Goal: Task Accomplishment & Management: Manage account settings

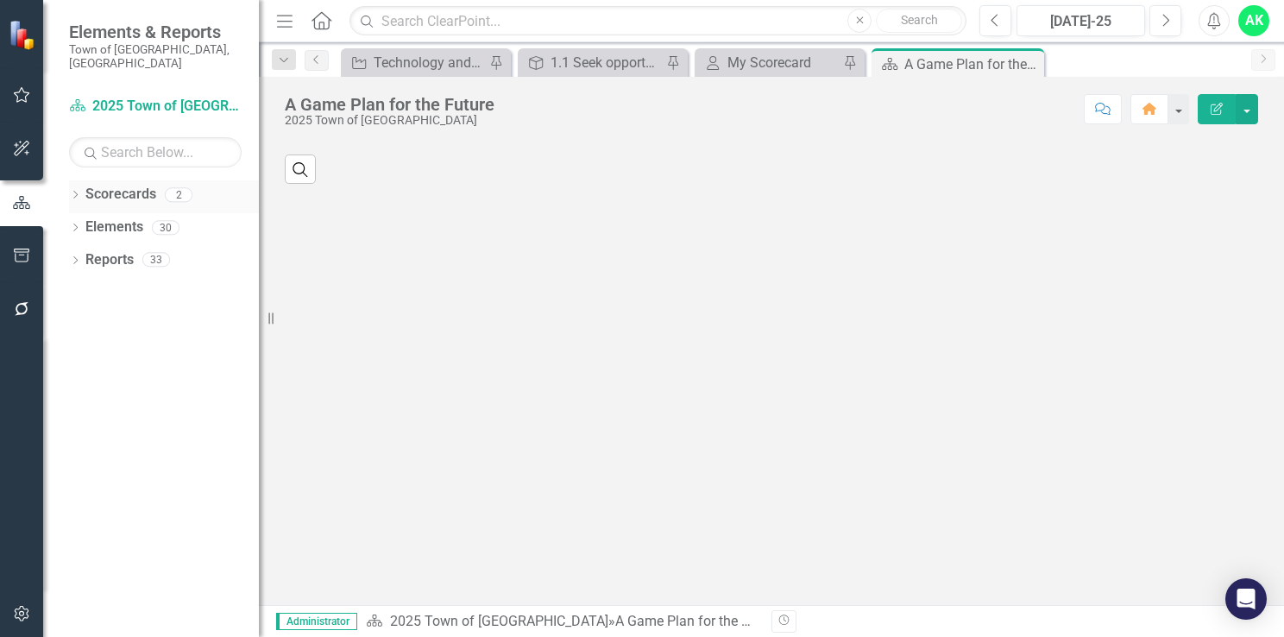
click at [78, 192] on icon "Dropdown" at bounding box center [75, 196] width 12 height 9
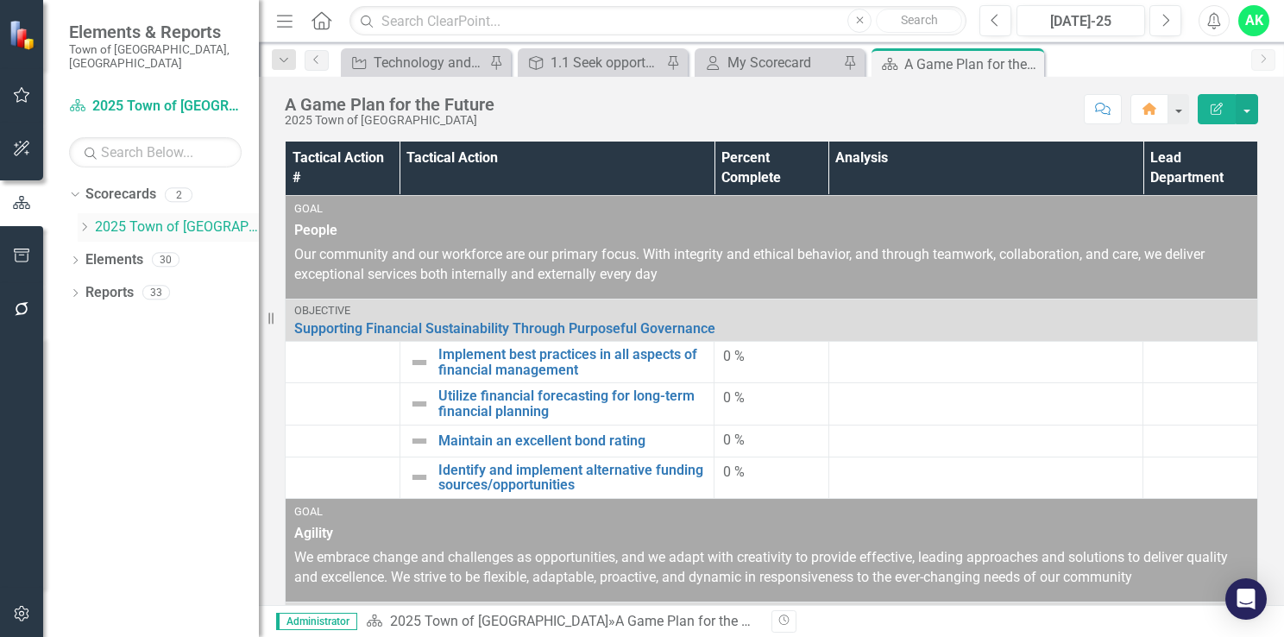
click at [89, 222] on icon "Dropdown" at bounding box center [84, 227] width 13 height 10
click at [138, 251] on link "Innovation and Technology Projects" at bounding box center [185, 260] width 147 height 20
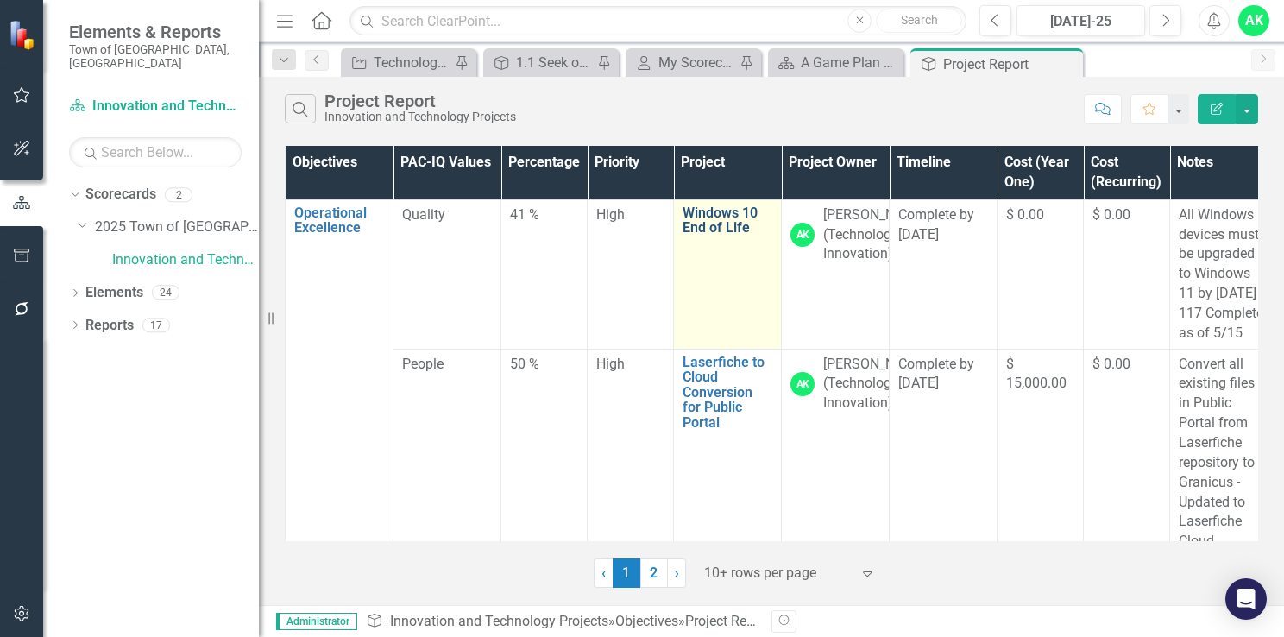
click at [718, 232] on link "Windows 10 End of Life" at bounding box center [727, 220] width 90 height 30
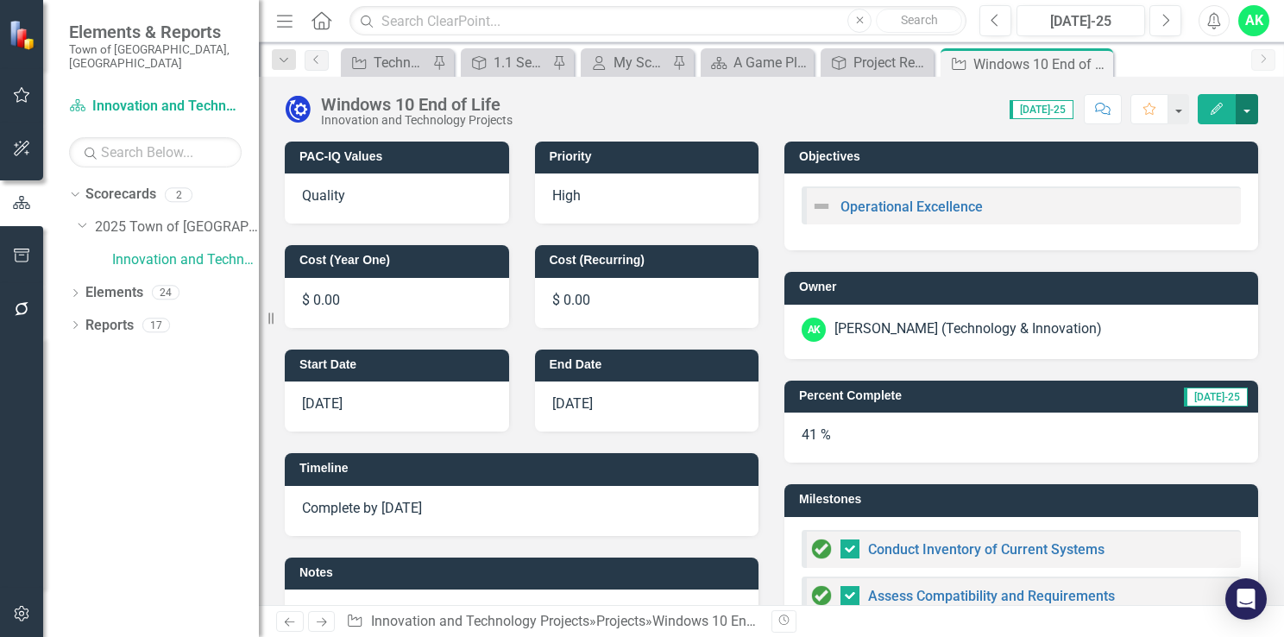
click at [1250, 109] on button "button" at bounding box center [1247, 109] width 22 height 30
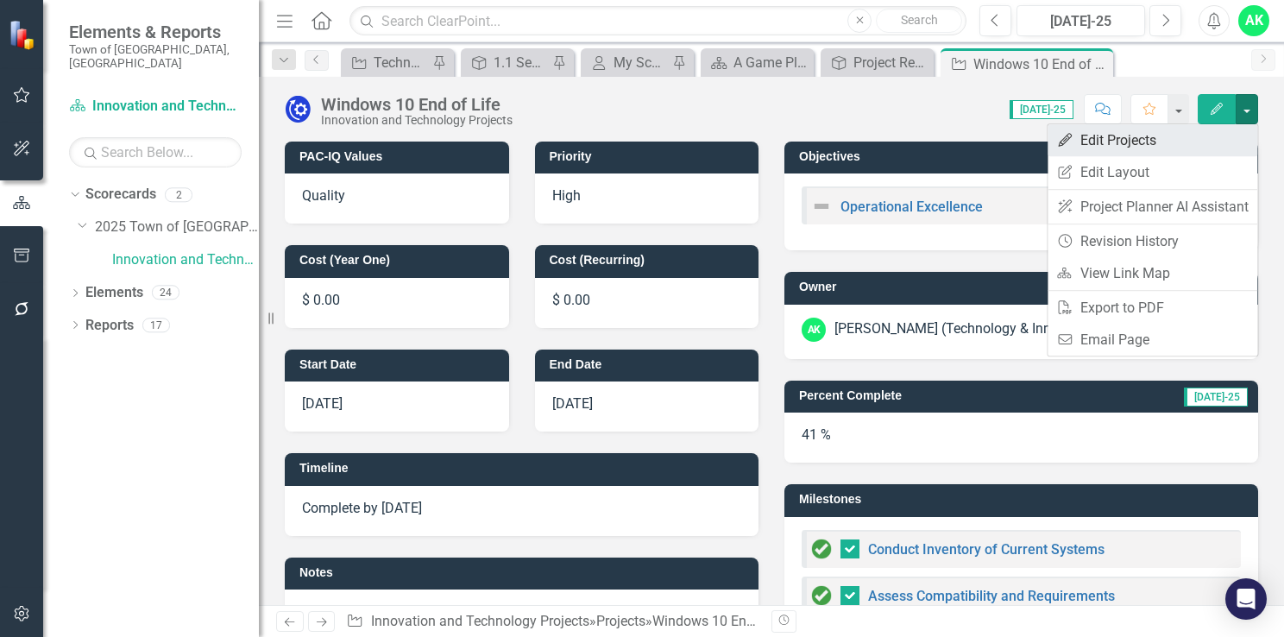
click at [1141, 147] on link "Edit Edit Projects" at bounding box center [1152, 140] width 210 height 32
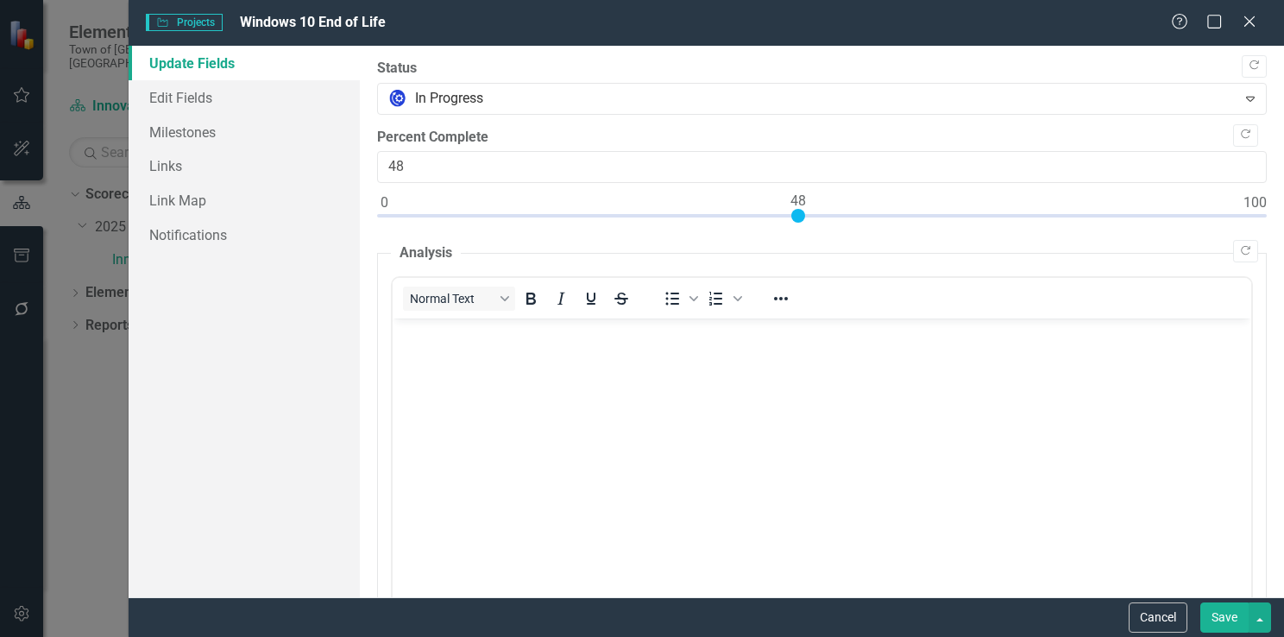
type input "50"
drag, startPoint x: 741, startPoint y: 218, endPoint x: 817, endPoint y: 216, distance: 76.0
click at [817, 216] on div at bounding box center [815, 216] width 14 height 14
click at [1229, 619] on button "Save" at bounding box center [1224, 617] width 48 height 30
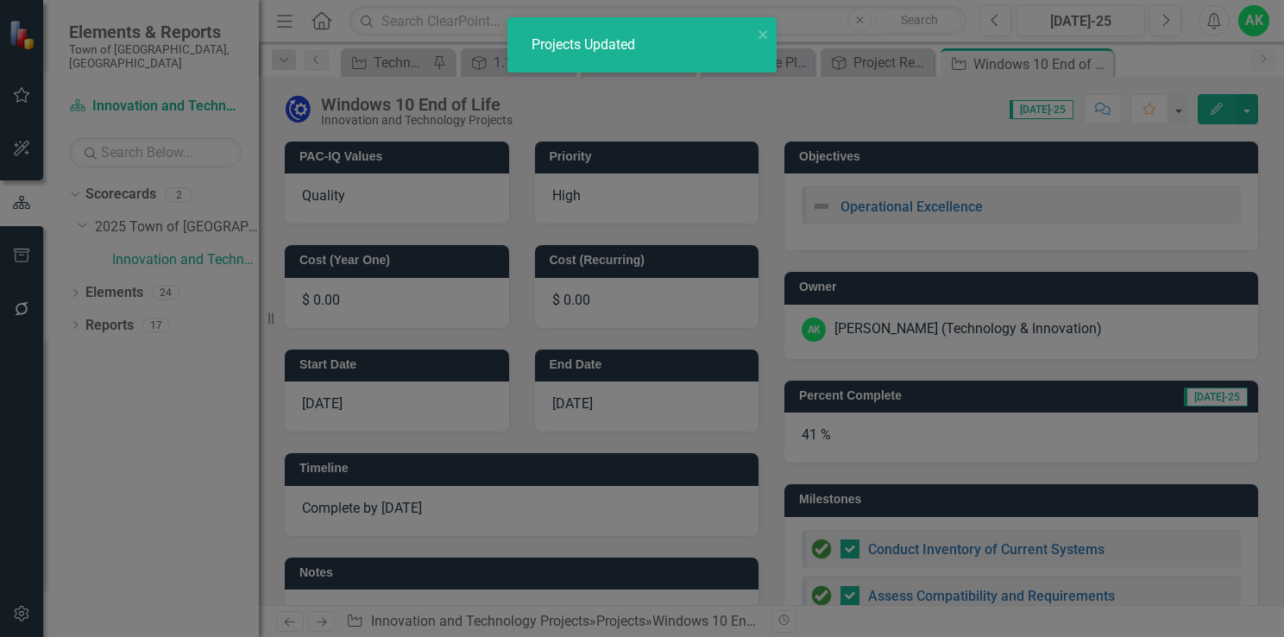
checkbox input "false"
checkbox input "true"
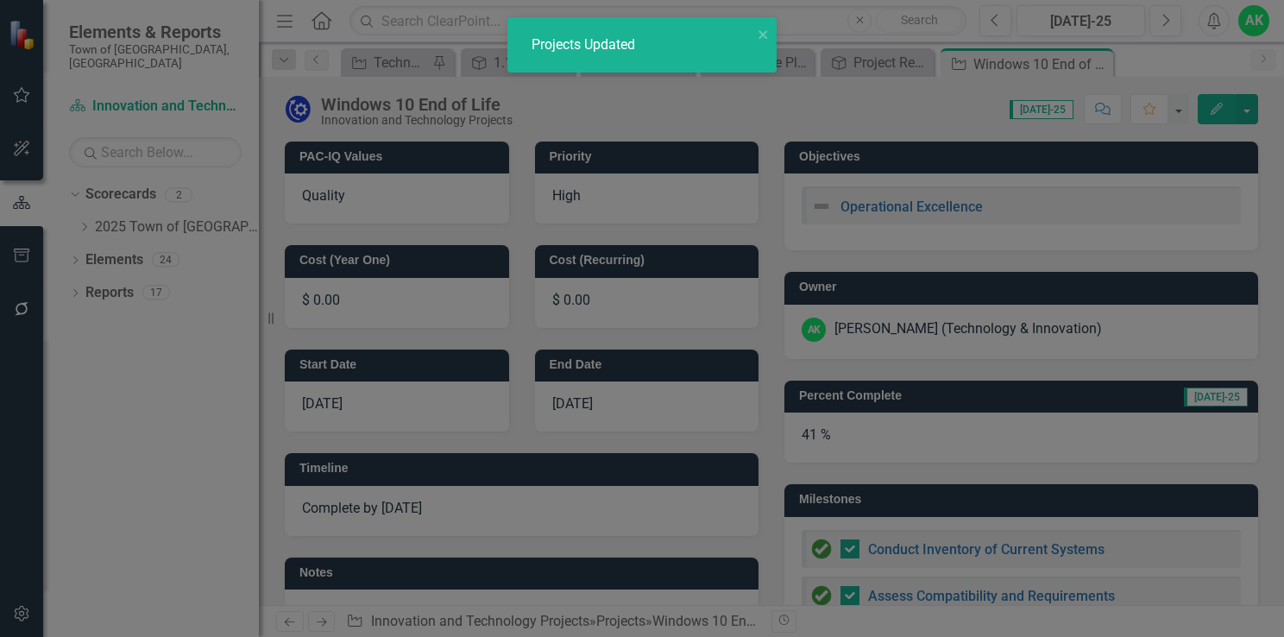
checkbox input "true"
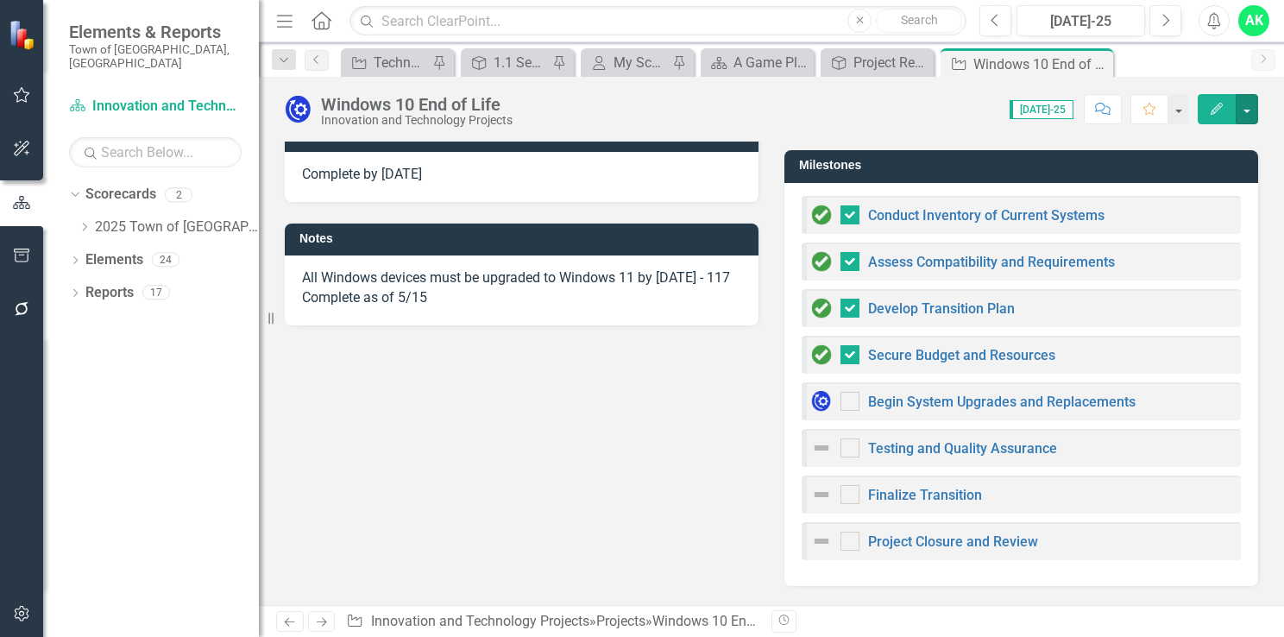
scroll to position [345, 0]
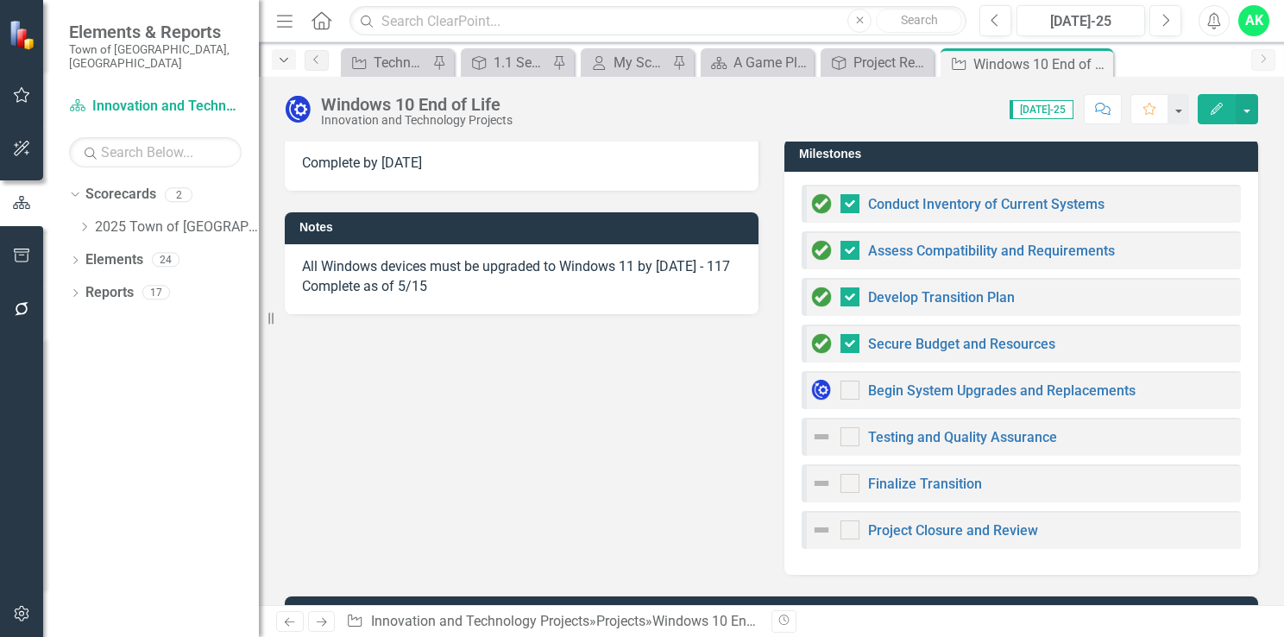
click at [276, 64] on icon "Dropdown" at bounding box center [284, 60] width 16 height 12
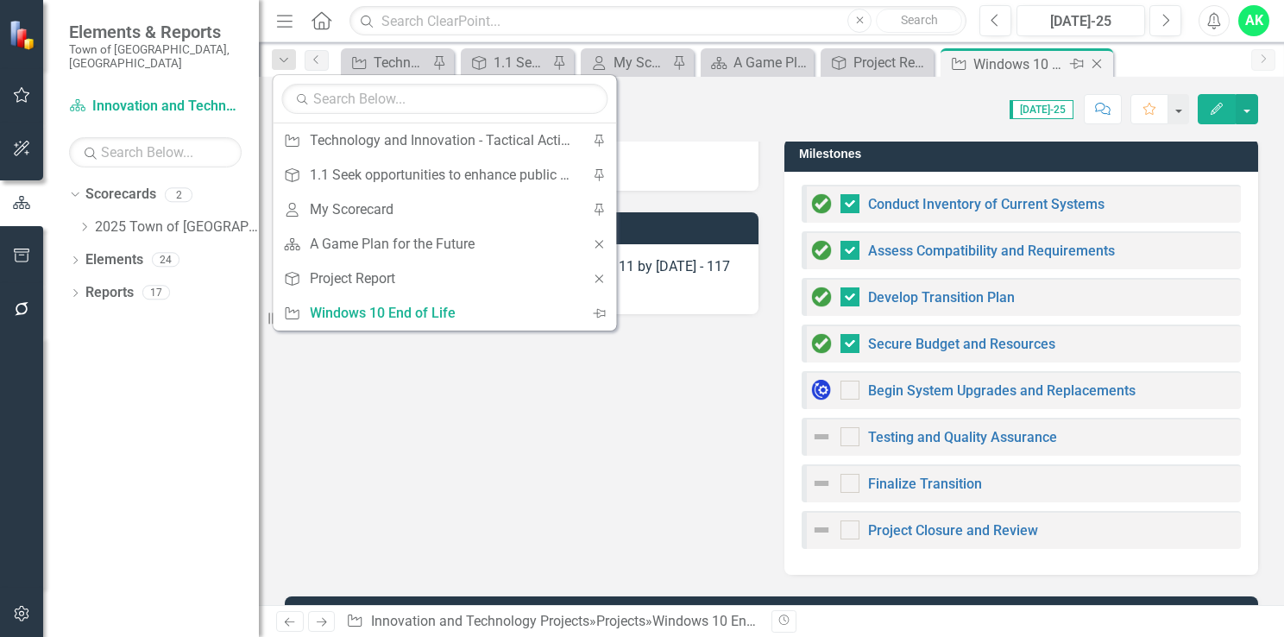
click at [1092, 64] on icon "Close" at bounding box center [1096, 64] width 17 height 14
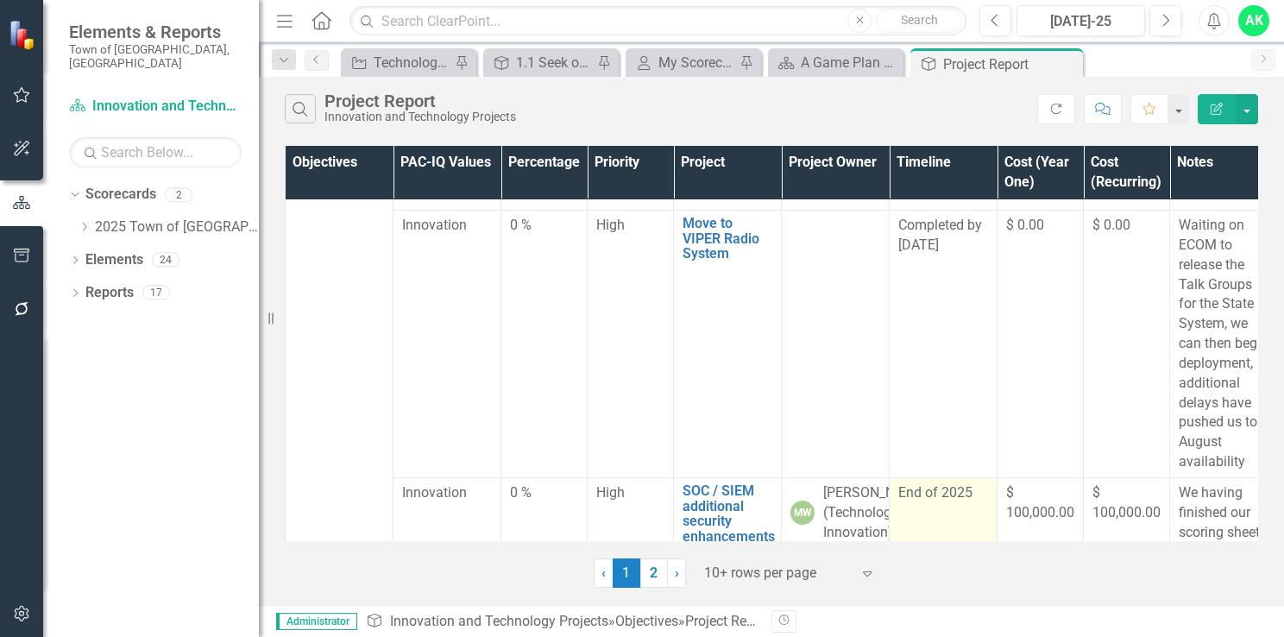
scroll to position [345, 0]
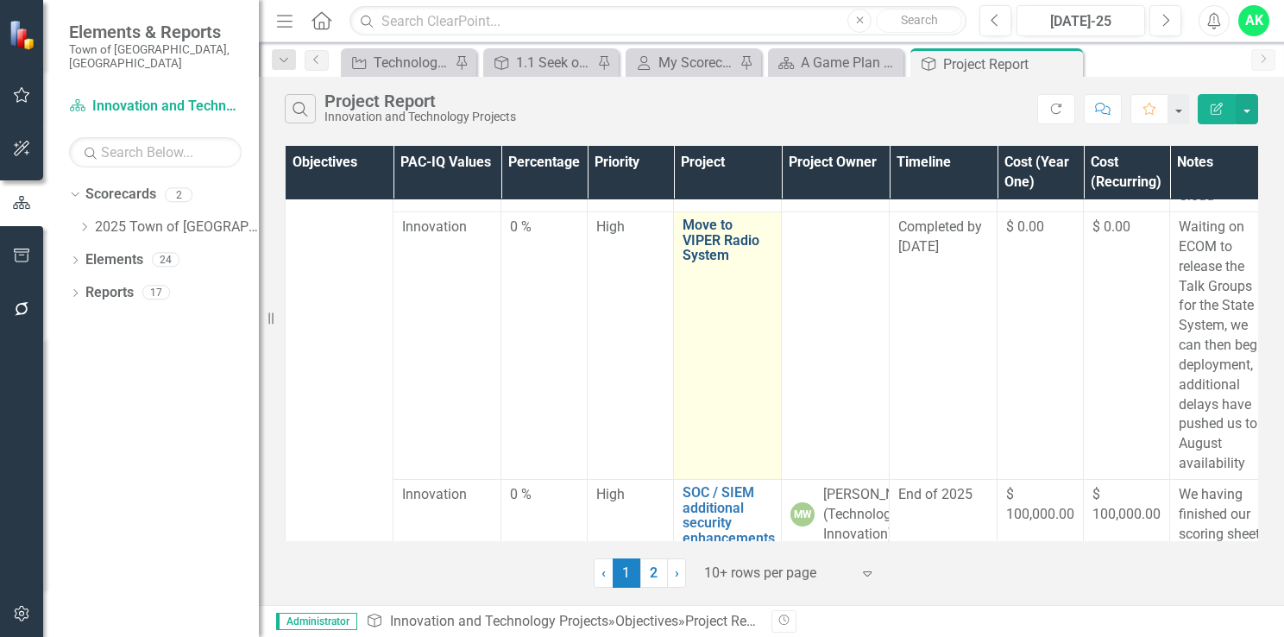
click at [707, 263] on link "Move to VIPER Radio System" at bounding box center [727, 240] width 90 height 46
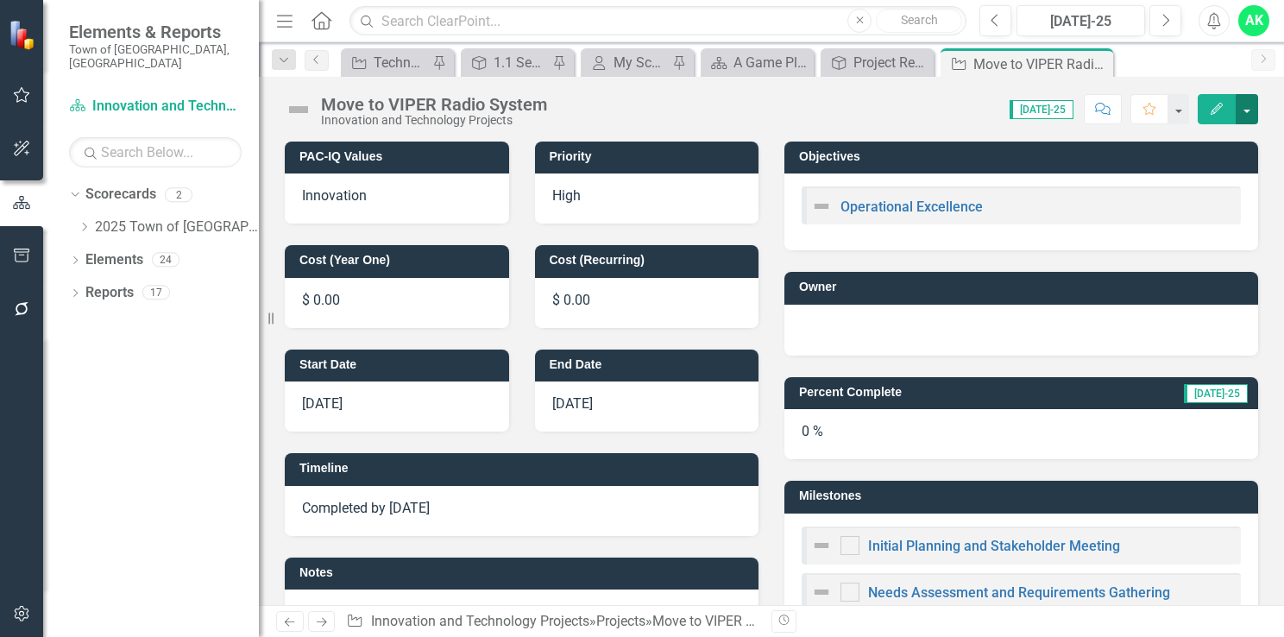
click at [1247, 109] on button "button" at bounding box center [1247, 109] width 22 height 30
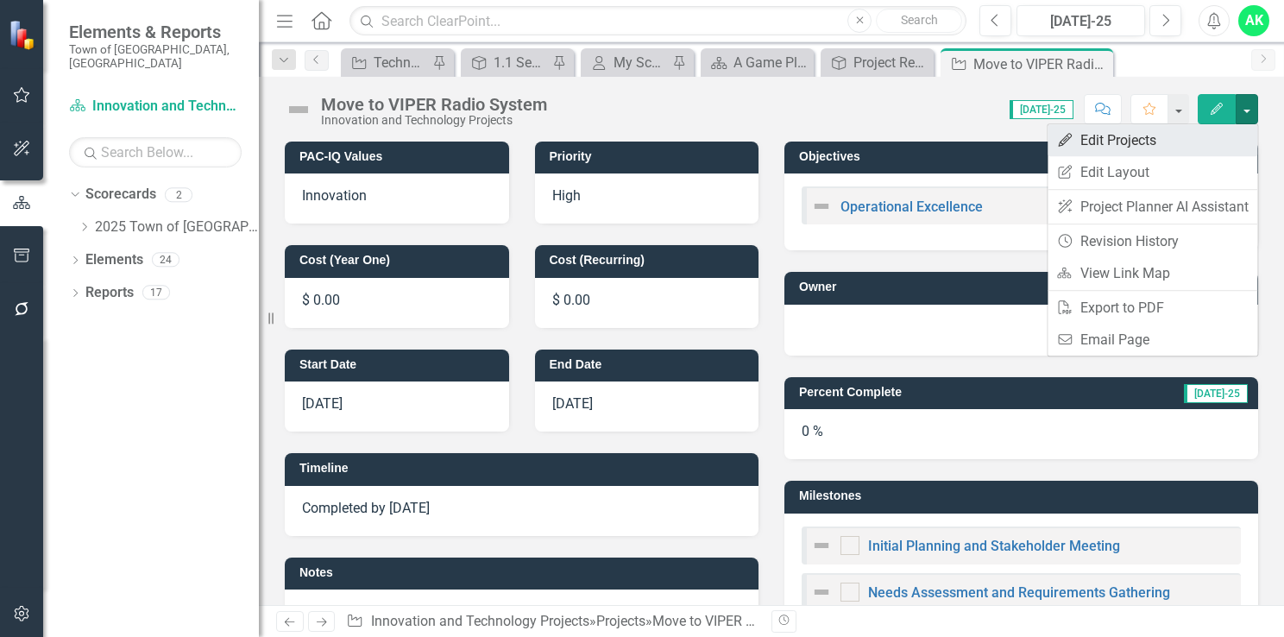
click at [1145, 145] on link "Edit Edit Projects" at bounding box center [1152, 140] width 210 height 32
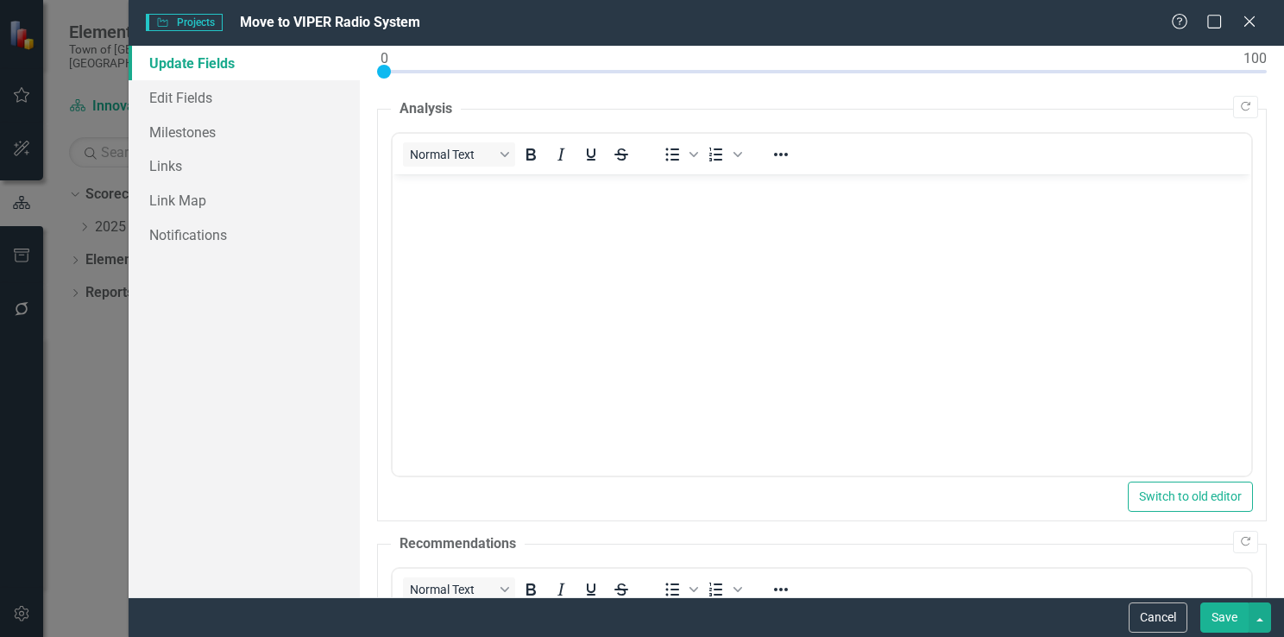
scroll to position [345, 0]
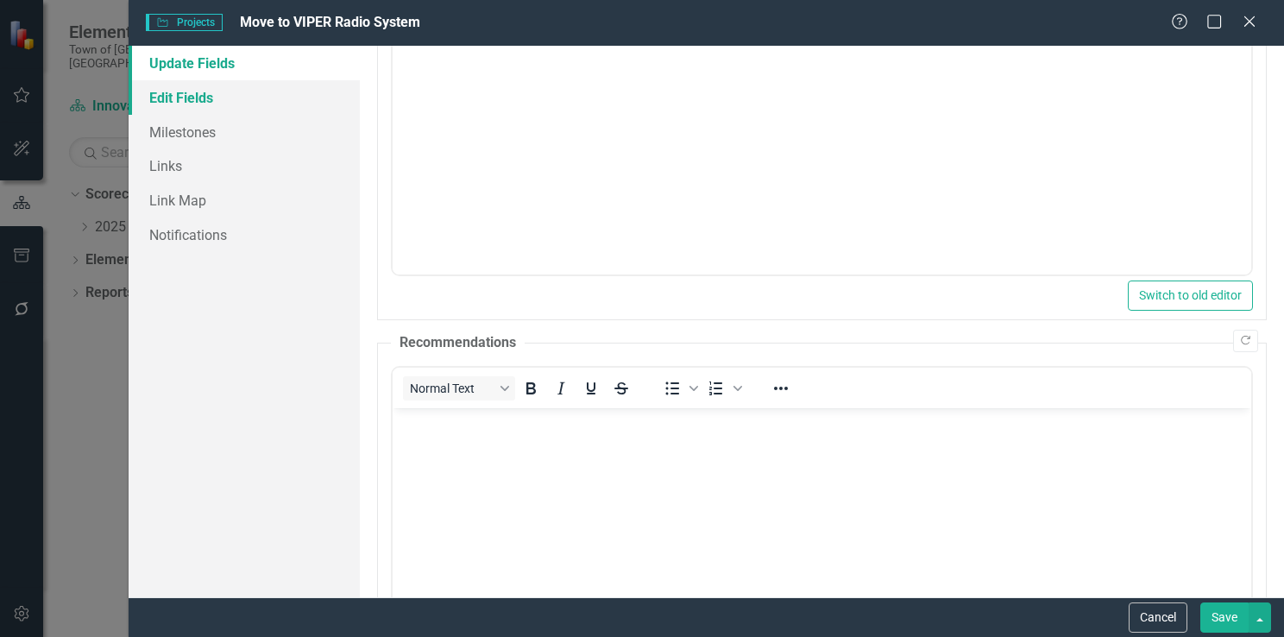
click at [193, 104] on link "Edit Fields" at bounding box center [244, 97] width 231 height 35
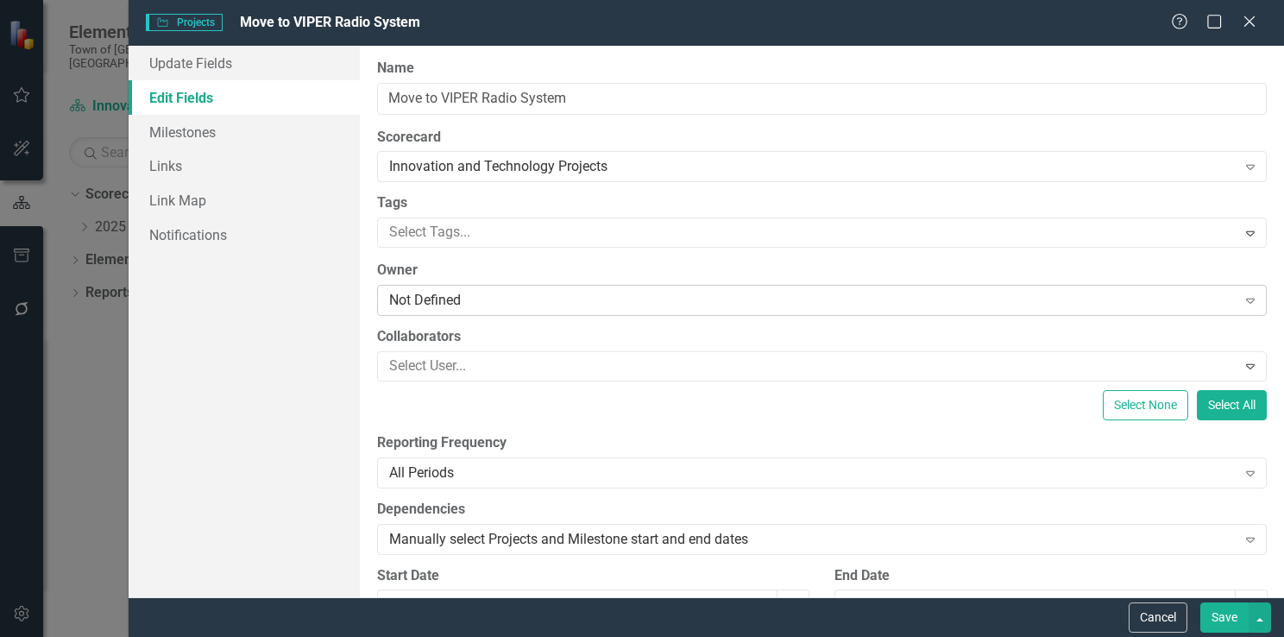
click at [470, 299] on div "Not Defined" at bounding box center [812, 301] width 847 height 20
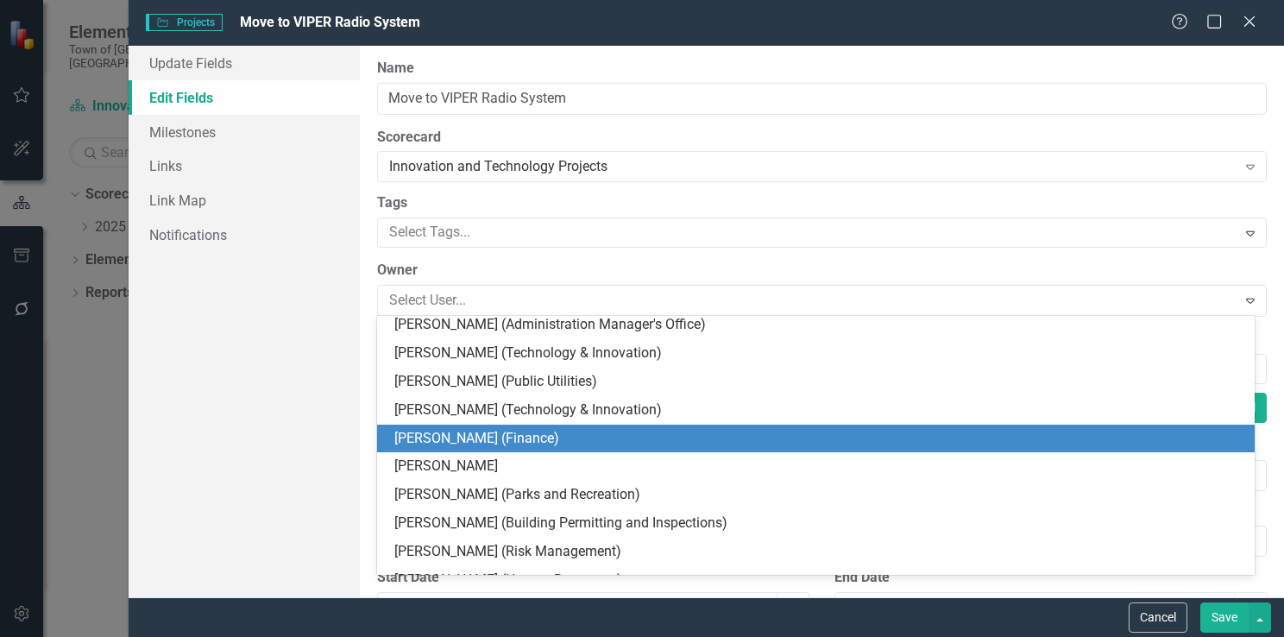
scroll to position [534, 0]
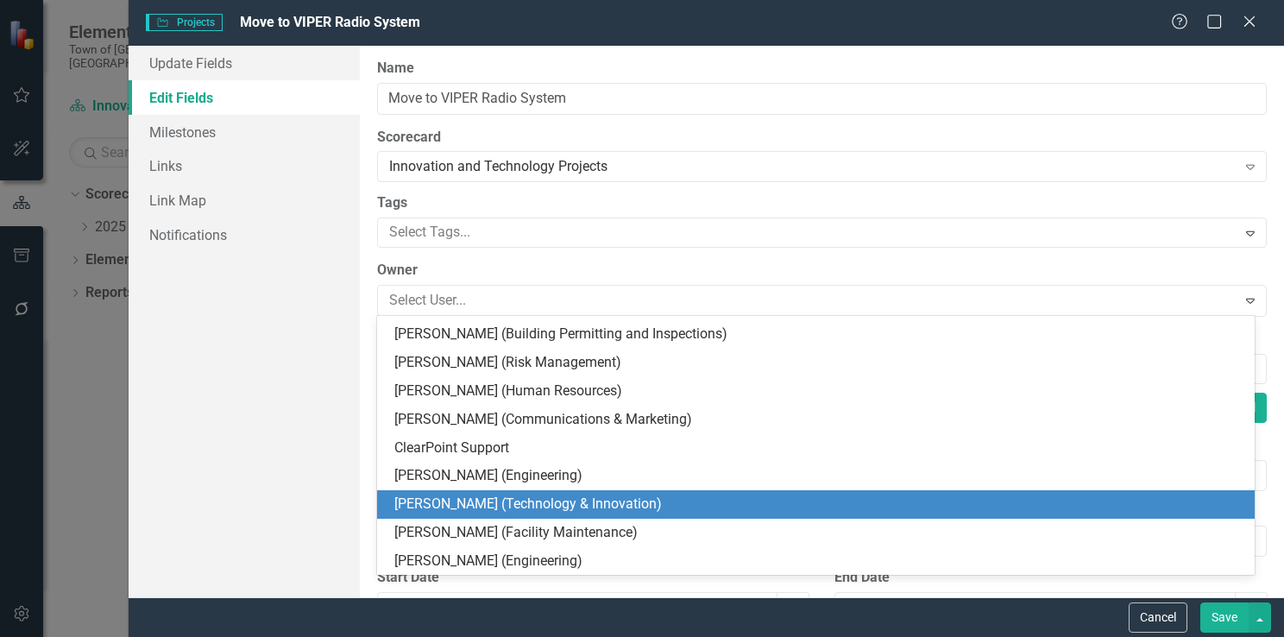
click at [715, 509] on div "[PERSON_NAME] (Technology & Innovation)" at bounding box center [819, 504] width 850 height 20
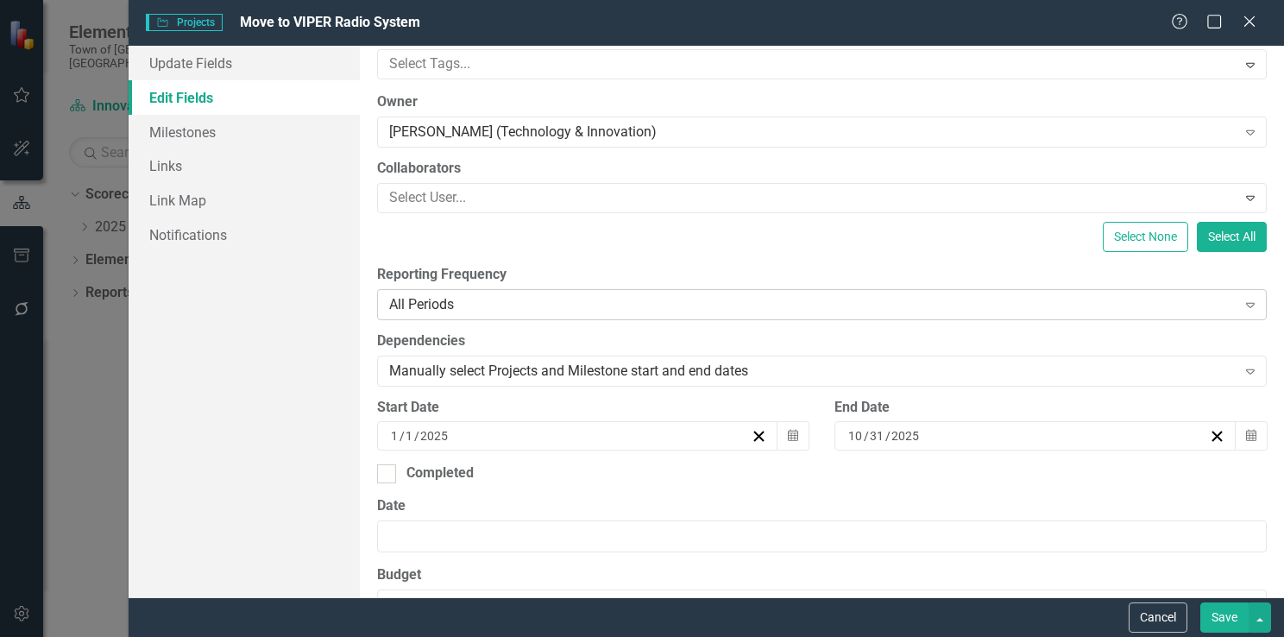
scroll to position [173, 0]
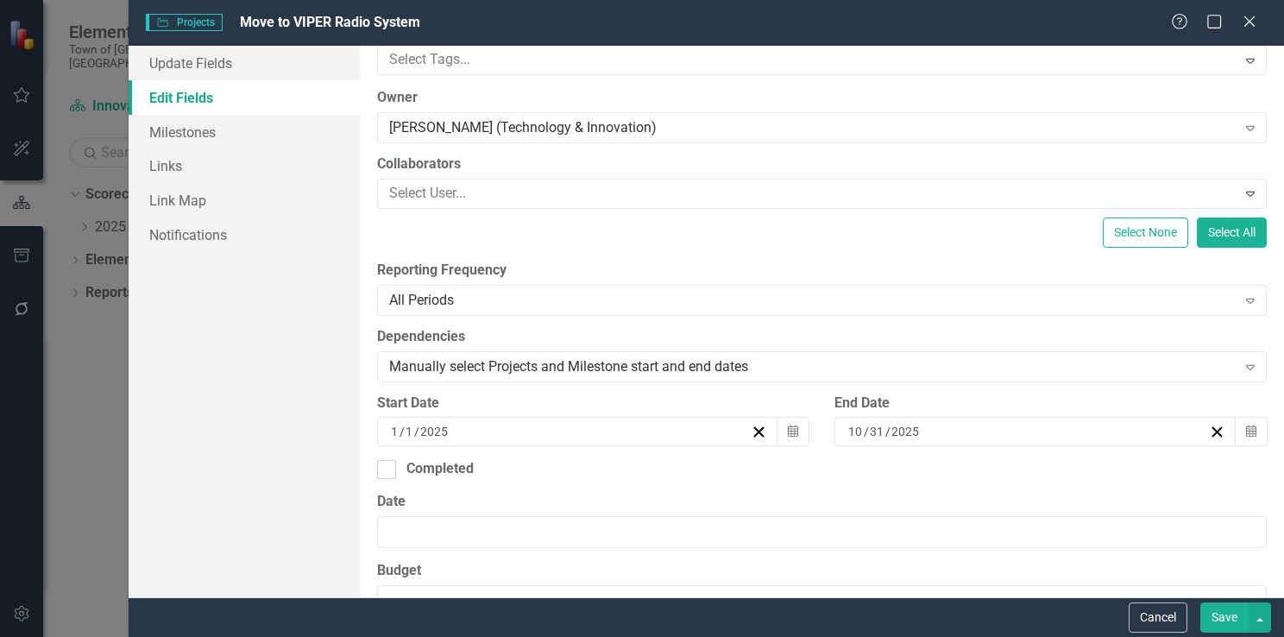
click at [1225, 619] on button "Save" at bounding box center [1224, 617] width 48 height 30
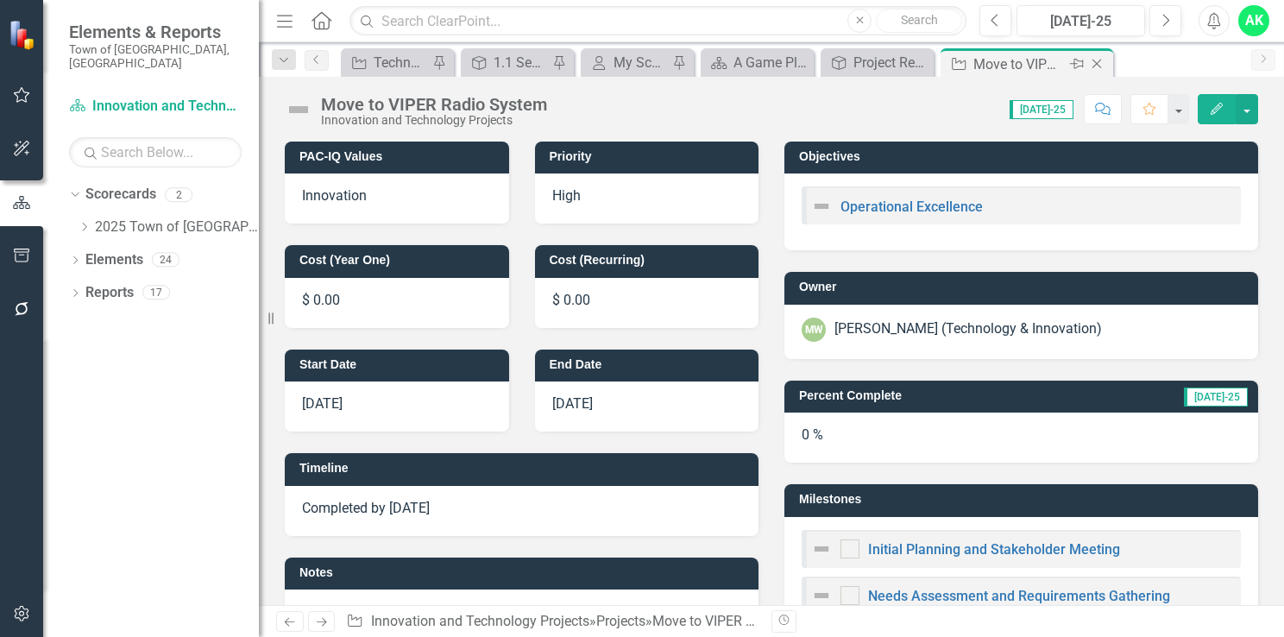
click at [1091, 63] on icon "Close" at bounding box center [1096, 64] width 17 height 14
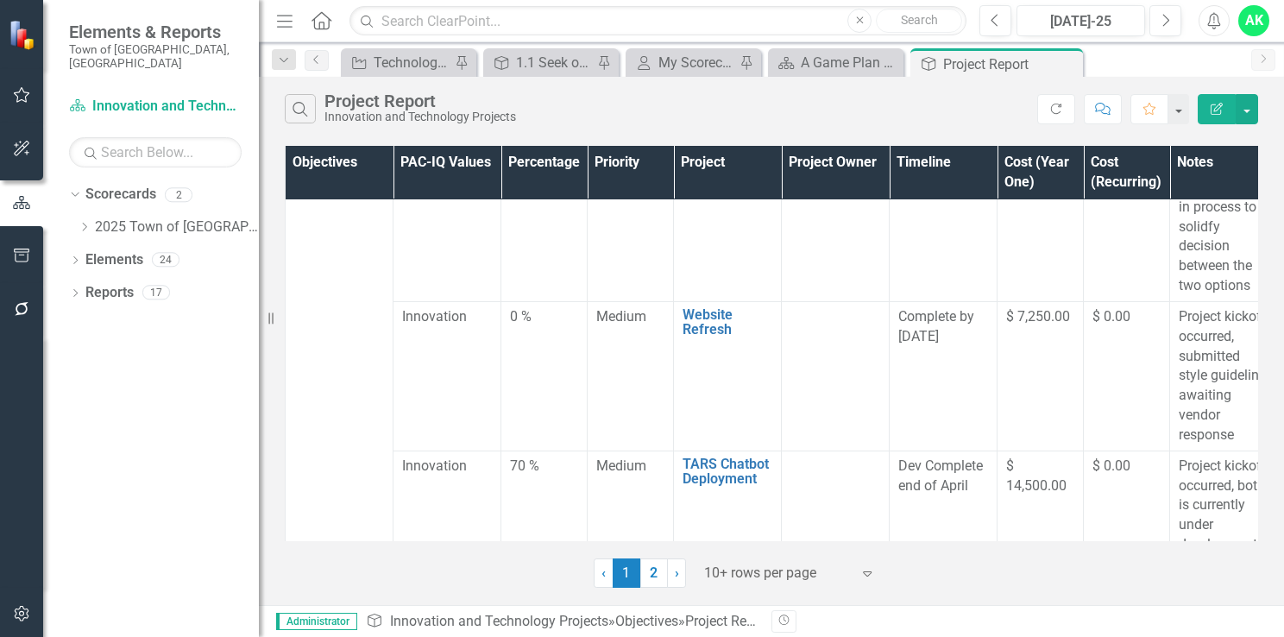
scroll to position [949, 0]
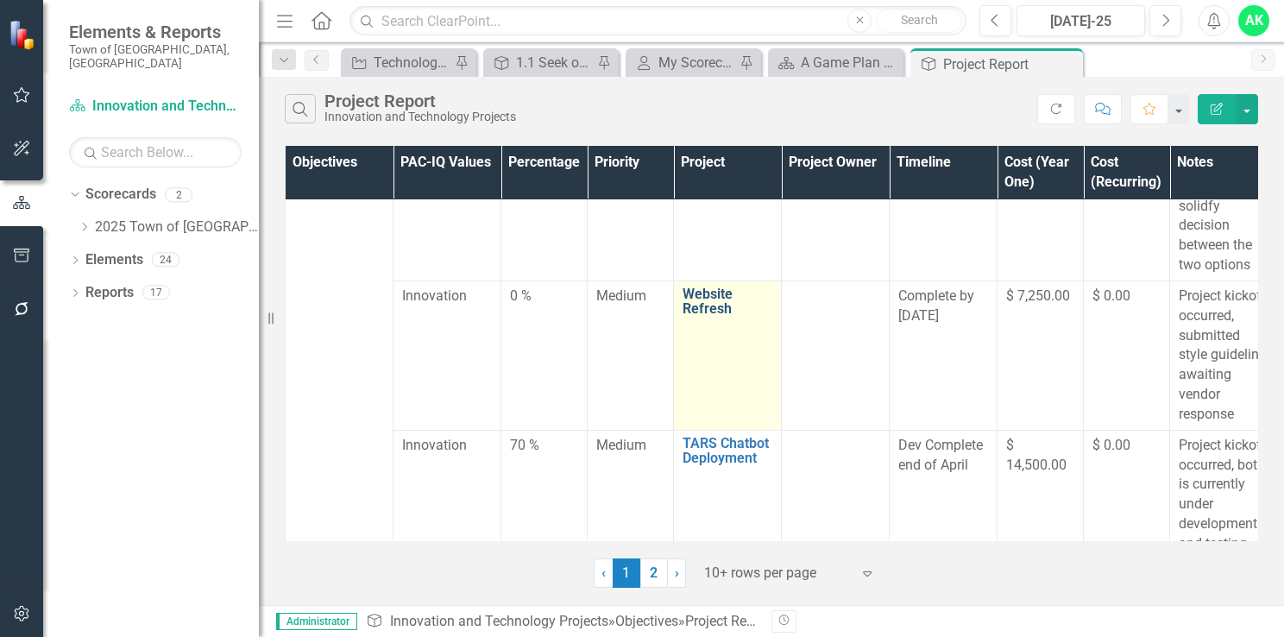
click at [720, 317] on link "Website Refresh" at bounding box center [727, 301] width 90 height 30
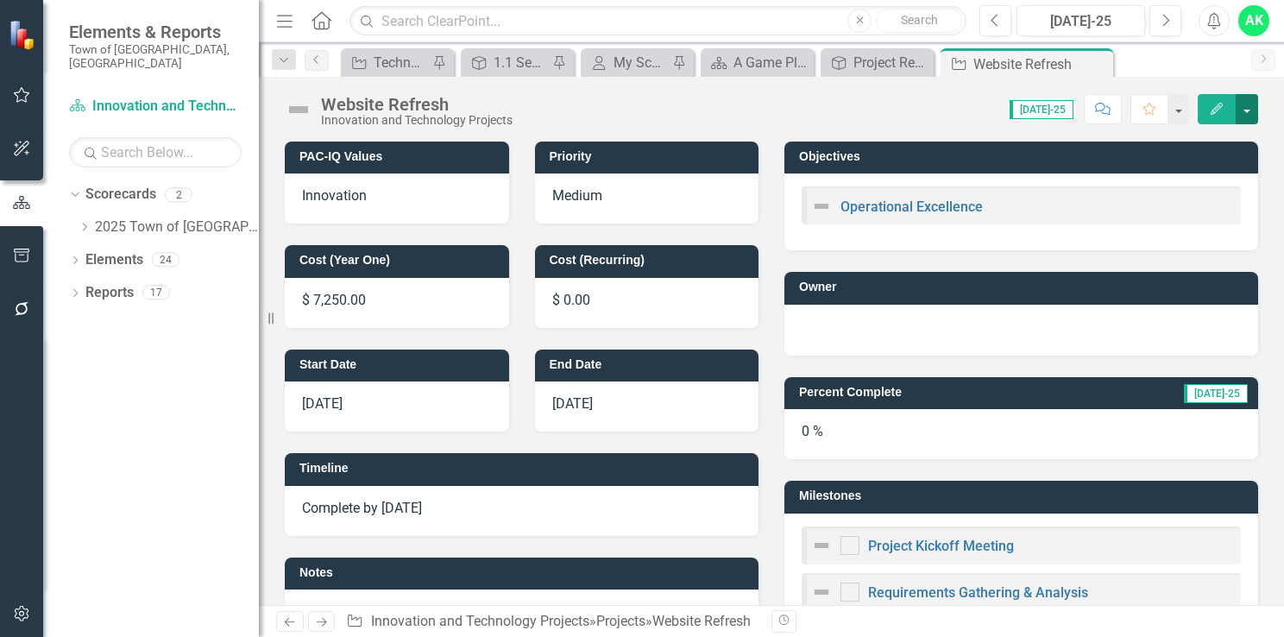
click at [1247, 104] on button "button" at bounding box center [1247, 109] width 22 height 30
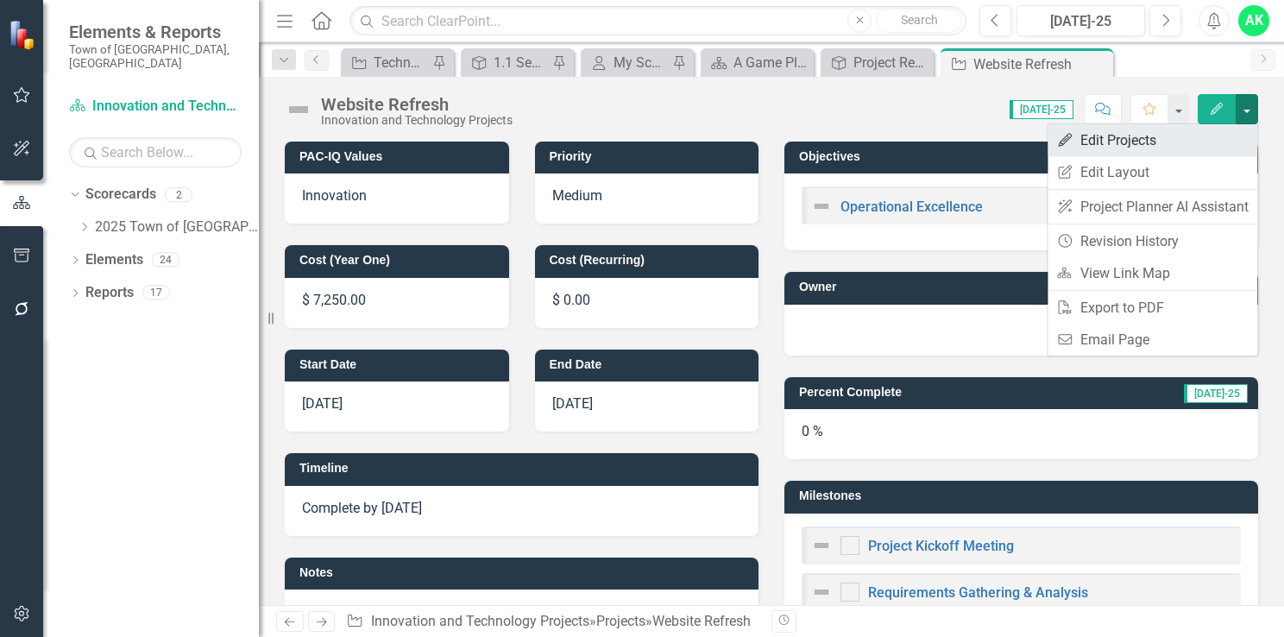
click at [1101, 141] on link "Edit Edit Projects" at bounding box center [1152, 140] width 210 height 32
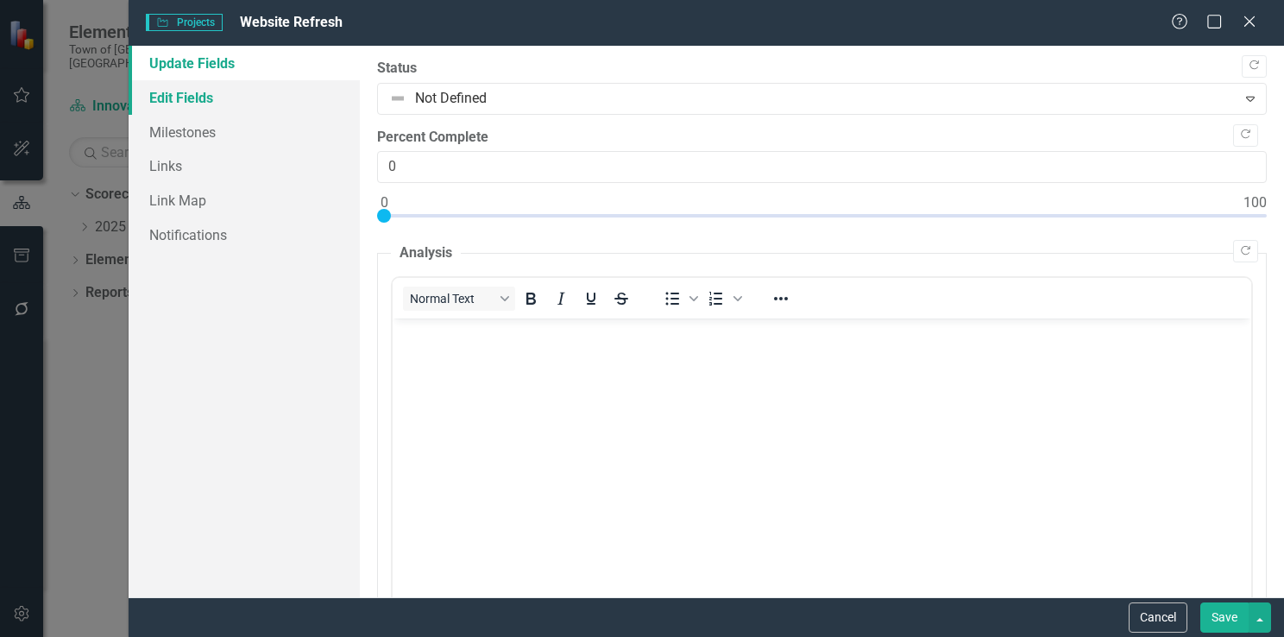
click at [201, 102] on link "Edit Fields" at bounding box center [244, 97] width 231 height 35
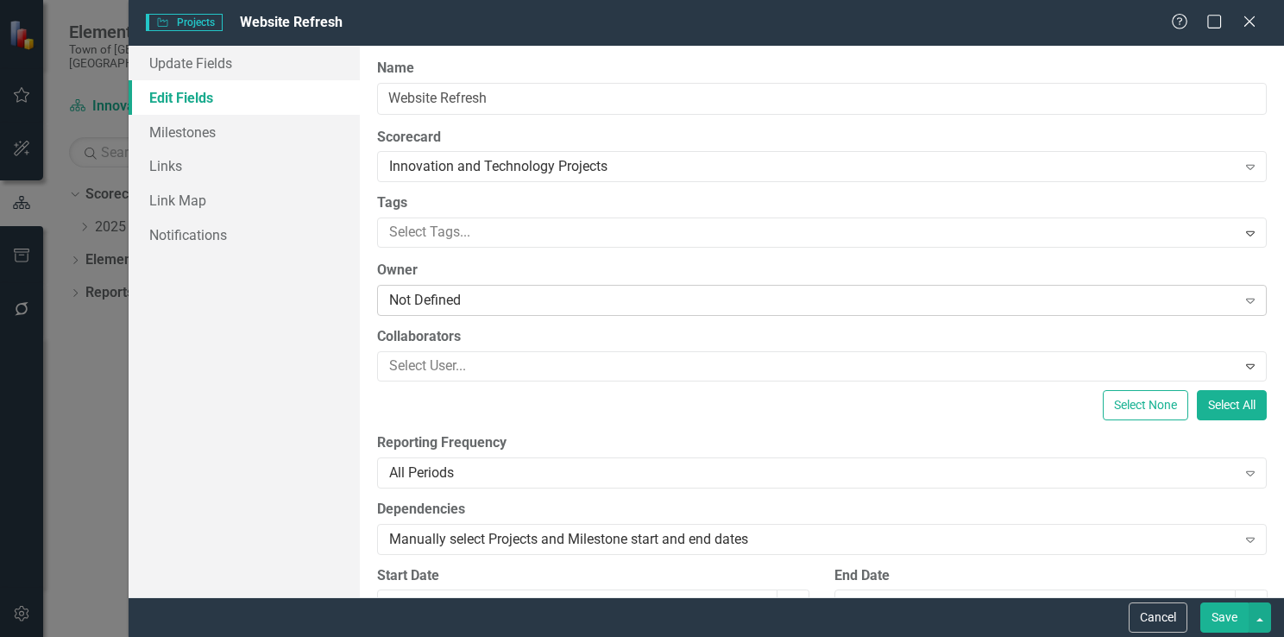
click at [444, 305] on div "Not Defined" at bounding box center [812, 301] width 847 height 20
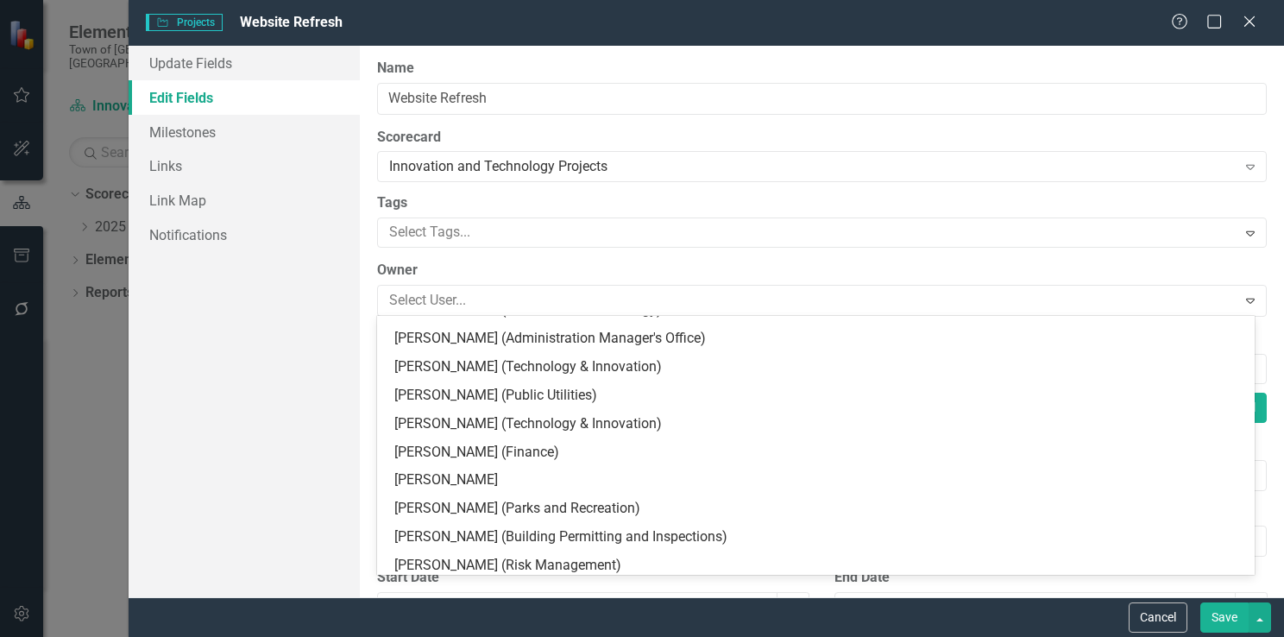
scroll to position [345, 0]
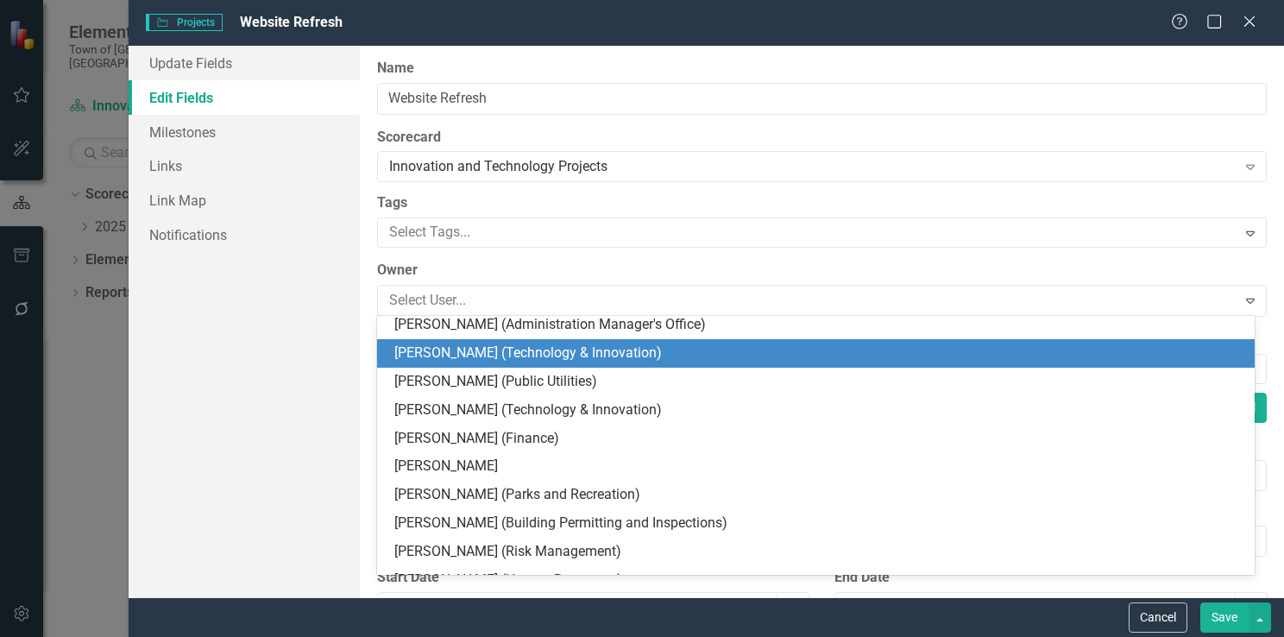
click at [496, 357] on div "[PERSON_NAME] (Technology & Innovation)" at bounding box center [819, 353] width 850 height 20
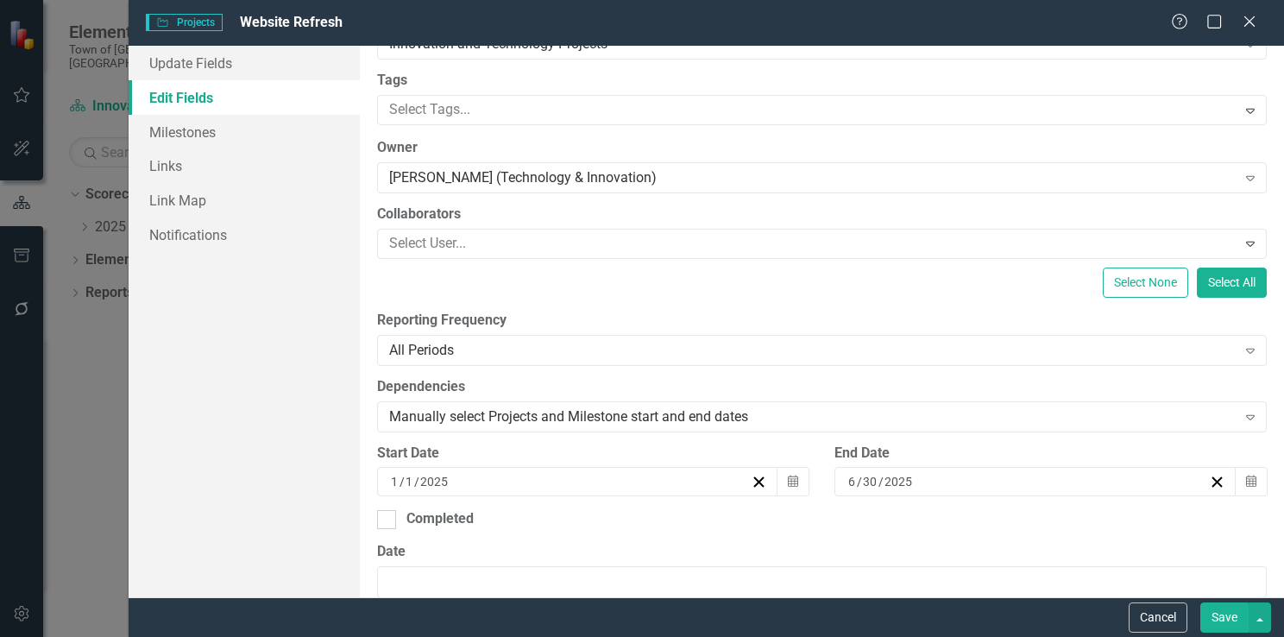
scroll to position [0, 0]
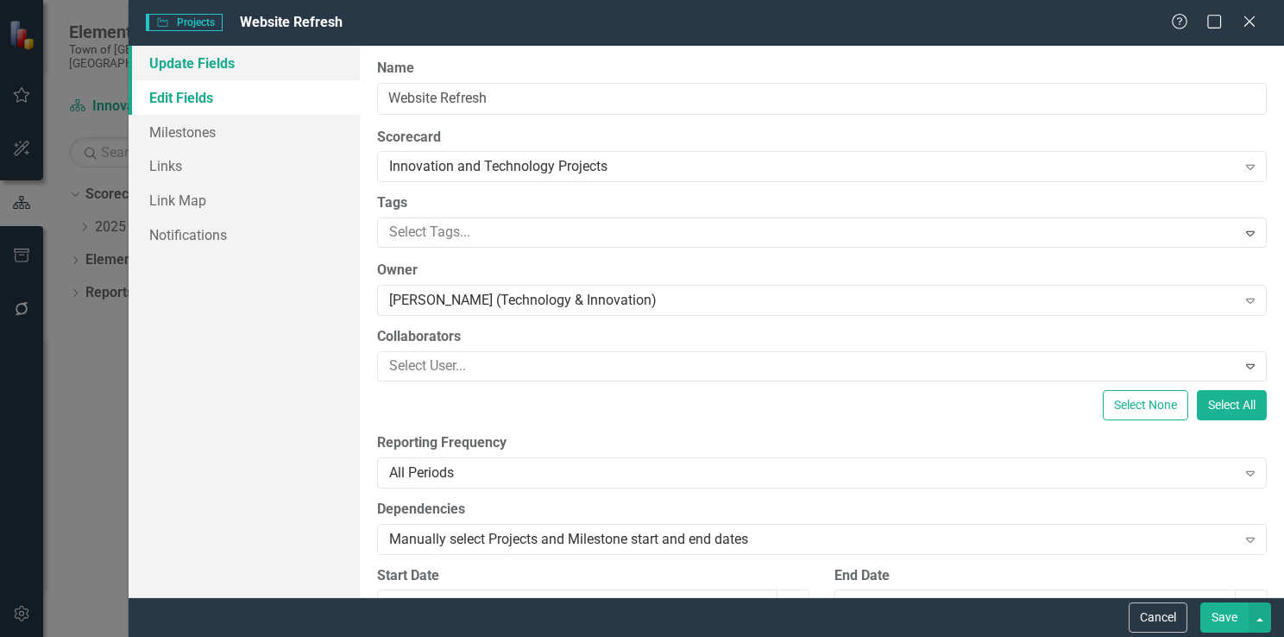
click at [179, 57] on link "Update Fields" at bounding box center [244, 63] width 231 height 35
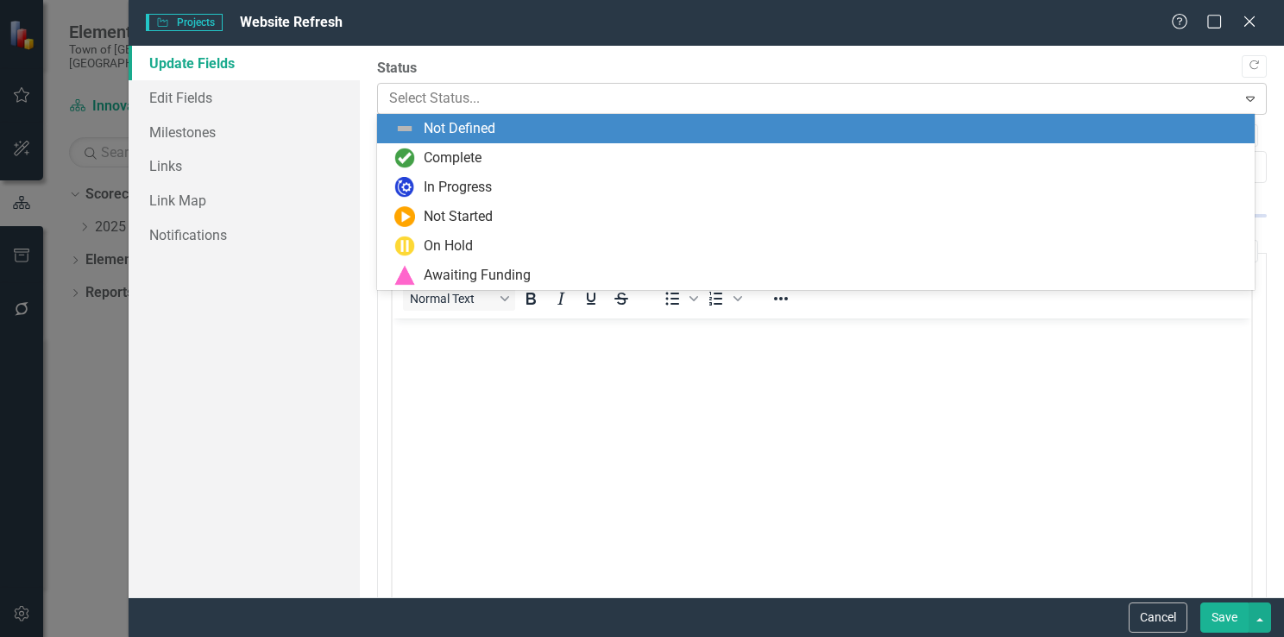
click at [537, 97] on div at bounding box center [807, 98] width 837 height 23
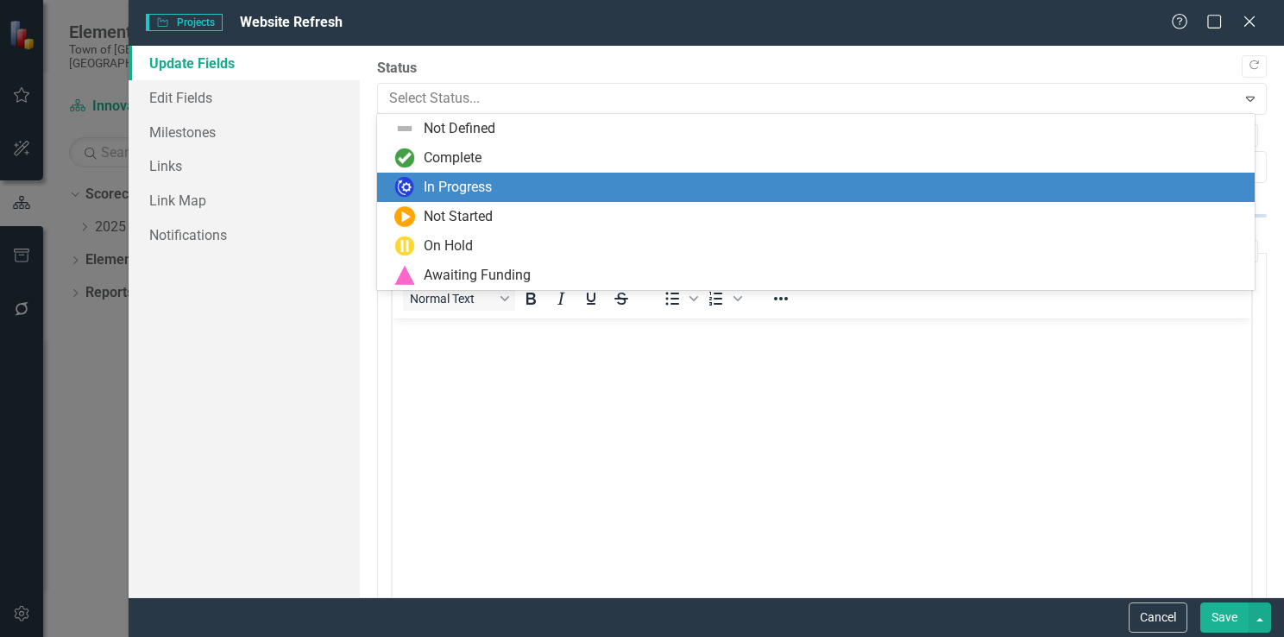
click at [590, 178] on div "In Progress" at bounding box center [819, 187] width 850 height 21
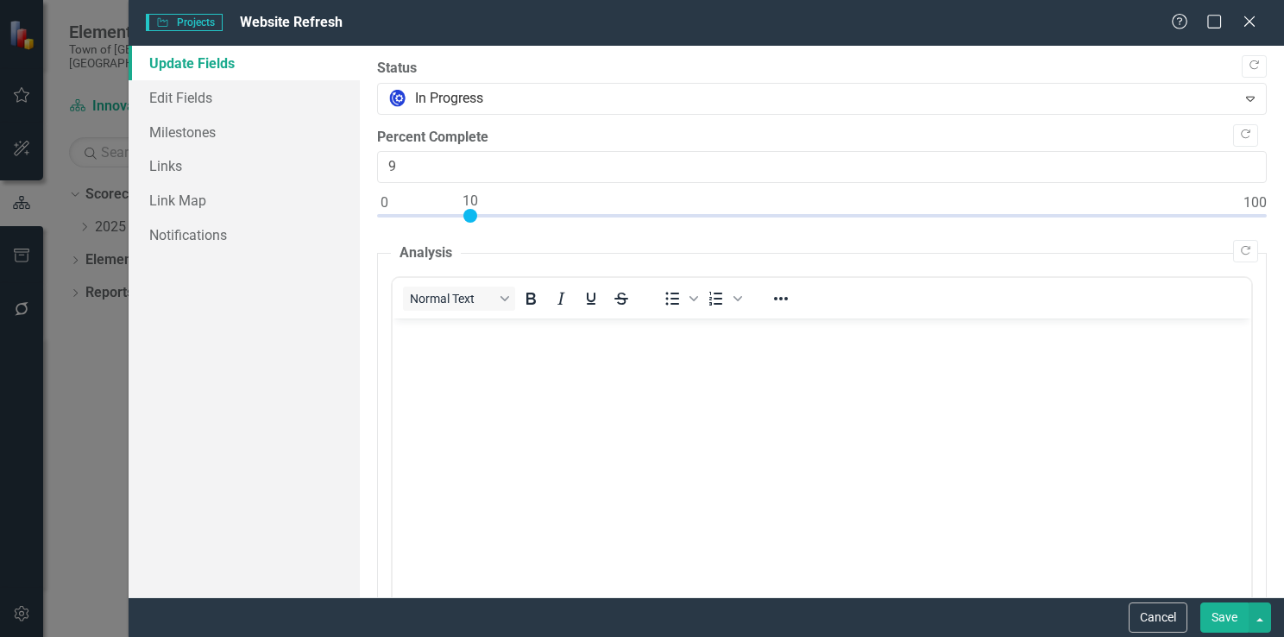
type input "10"
drag, startPoint x: 385, startPoint y: 213, endPoint x: 469, endPoint y: 209, distance: 84.7
click at [469, 209] on div at bounding box center [470, 216] width 14 height 14
click at [175, 136] on link "Milestones" at bounding box center [244, 132] width 231 height 35
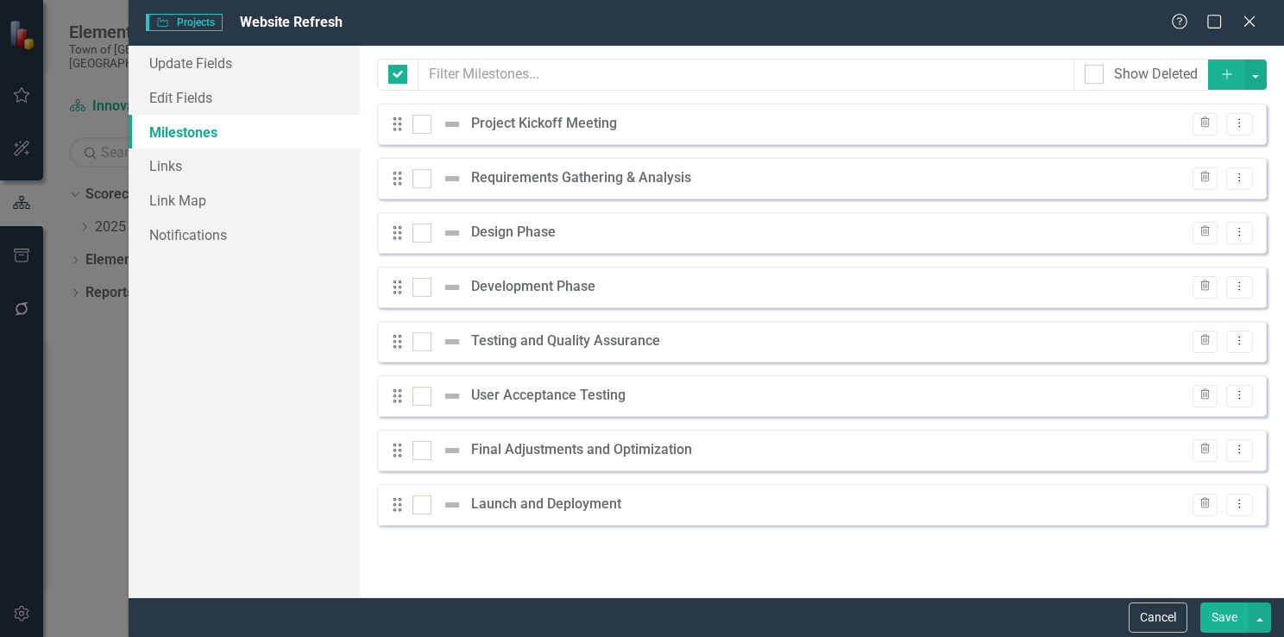
checkbox input "false"
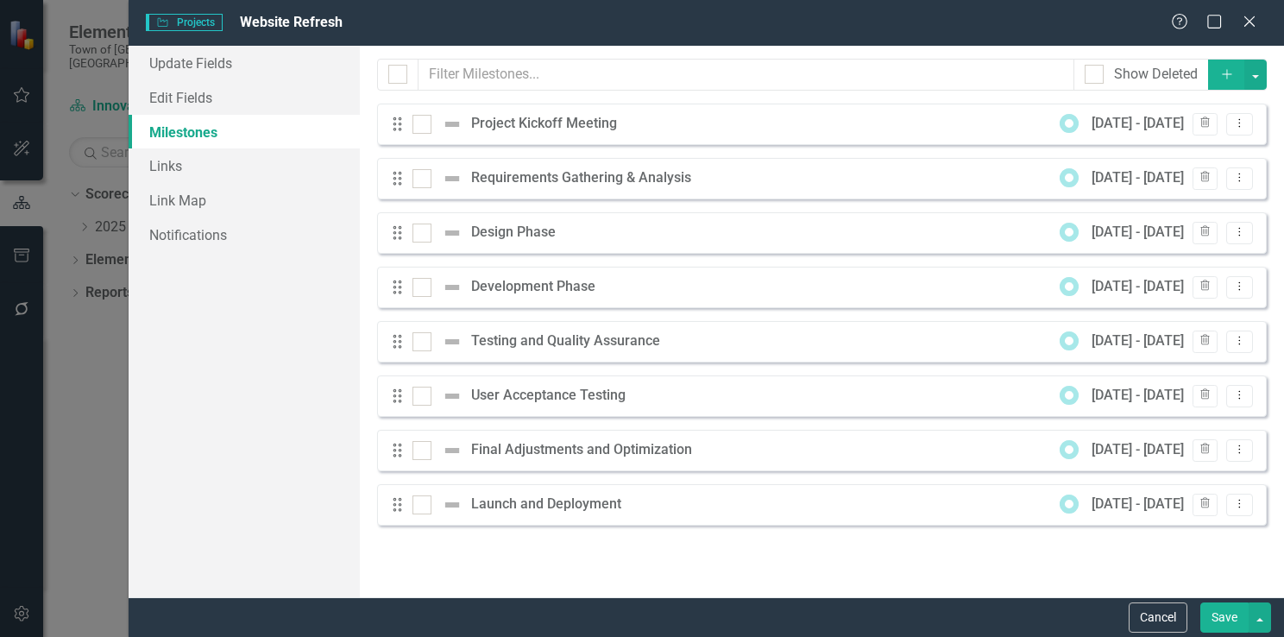
click at [1224, 617] on button "Save" at bounding box center [1224, 617] width 48 height 30
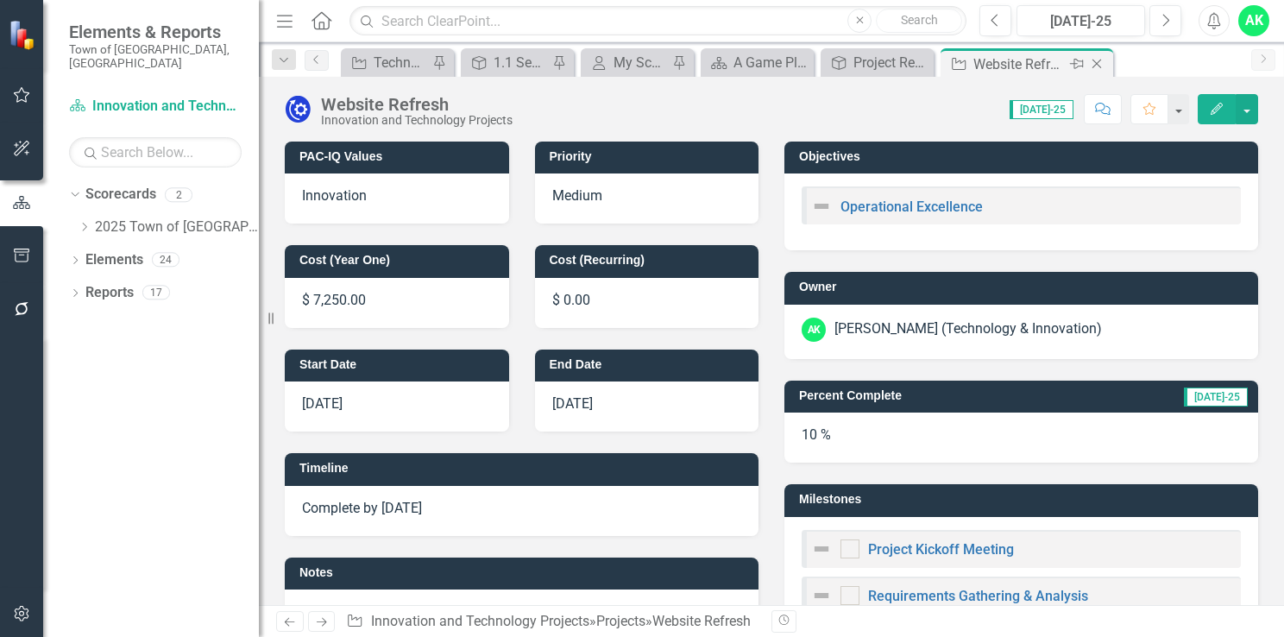
click at [1093, 64] on icon "Close" at bounding box center [1096, 64] width 17 height 14
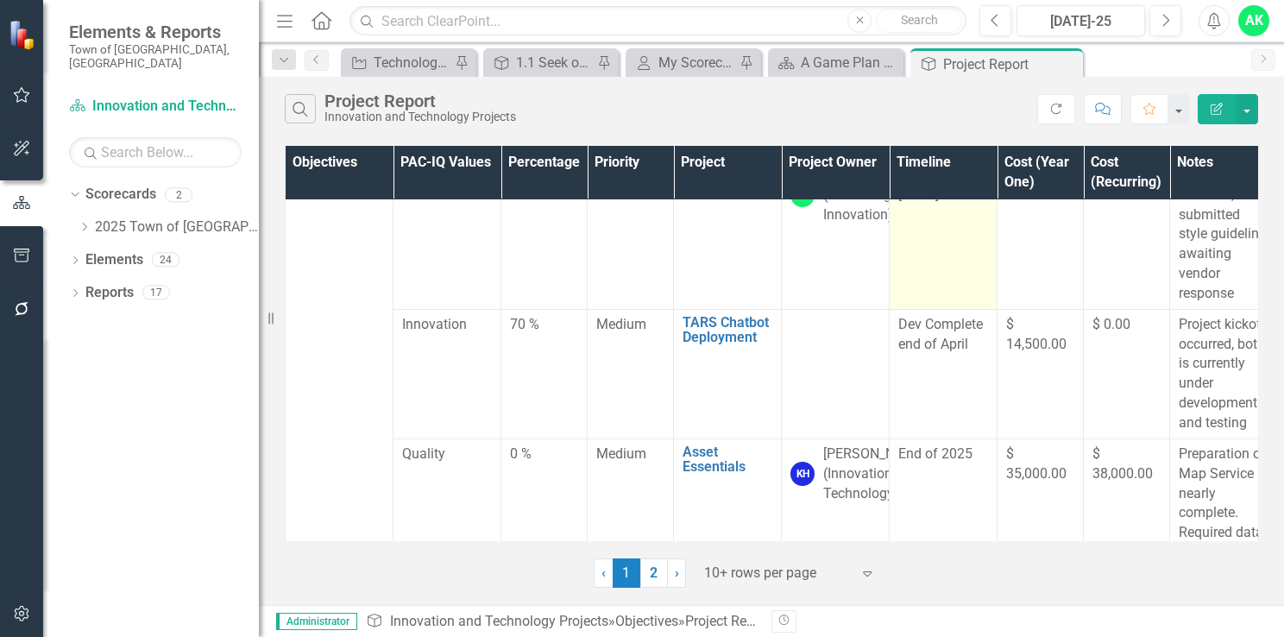
scroll to position [1122, 0]
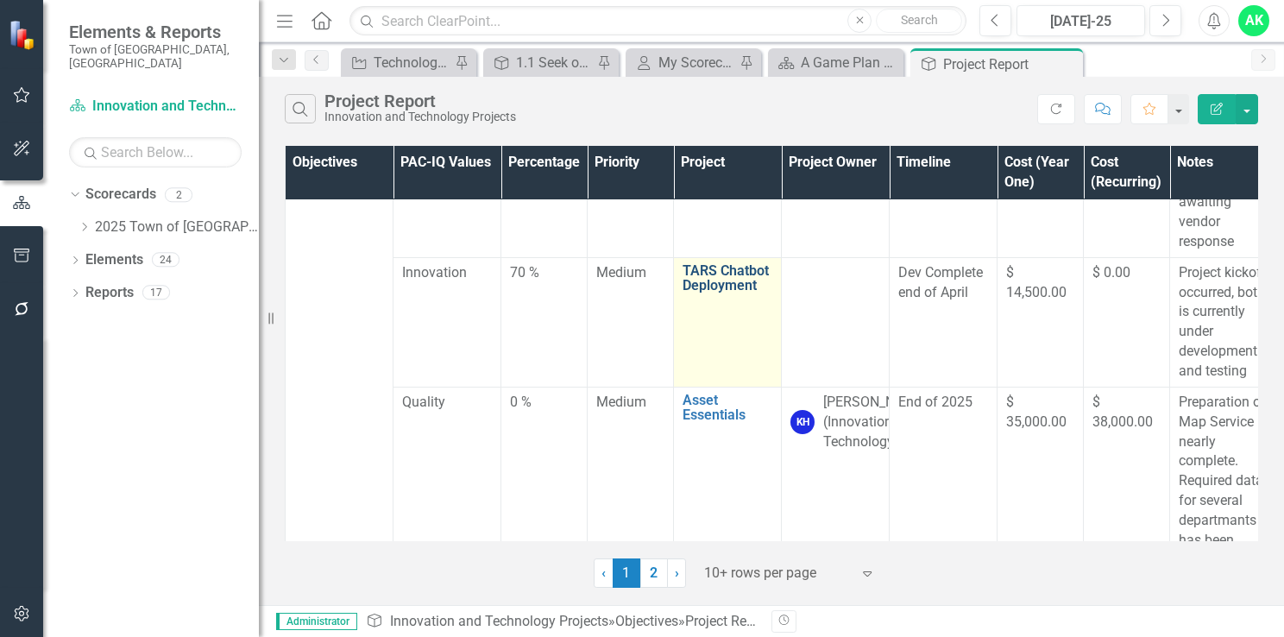
click at [715, 293] on link "TARS Chatbot Deployment" at bounding box center [727, 278] width 90 height 30
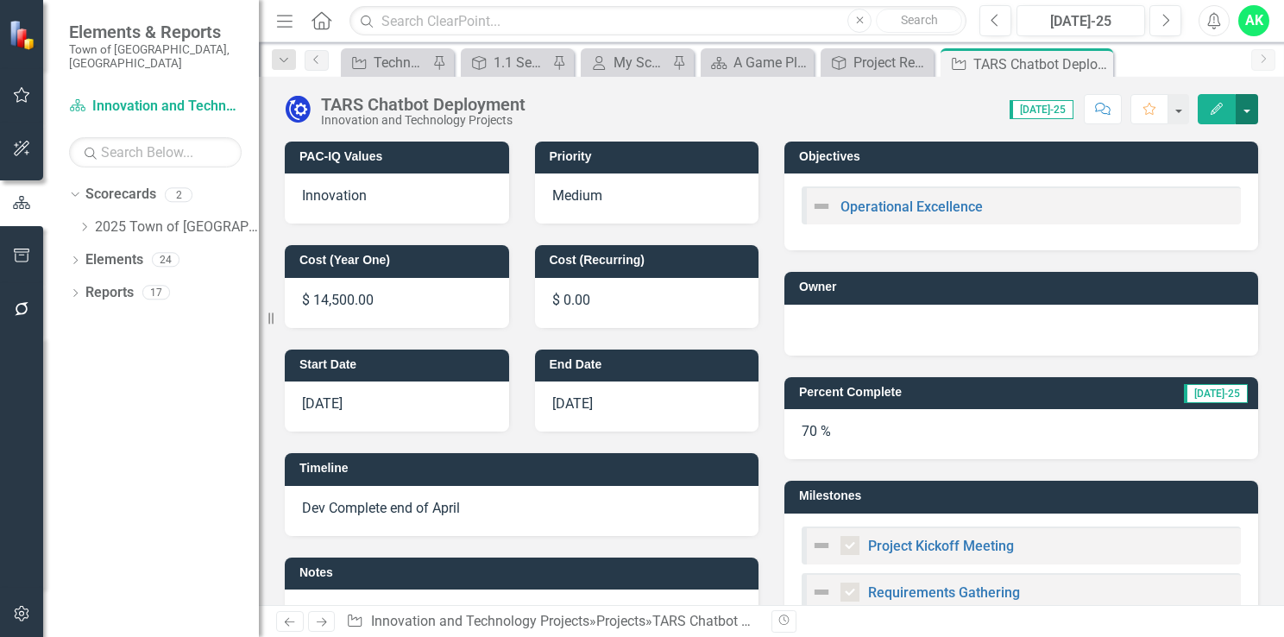
click at [1246, 115] on button "button" at bounding box center [1247, 109] width 22 height 30
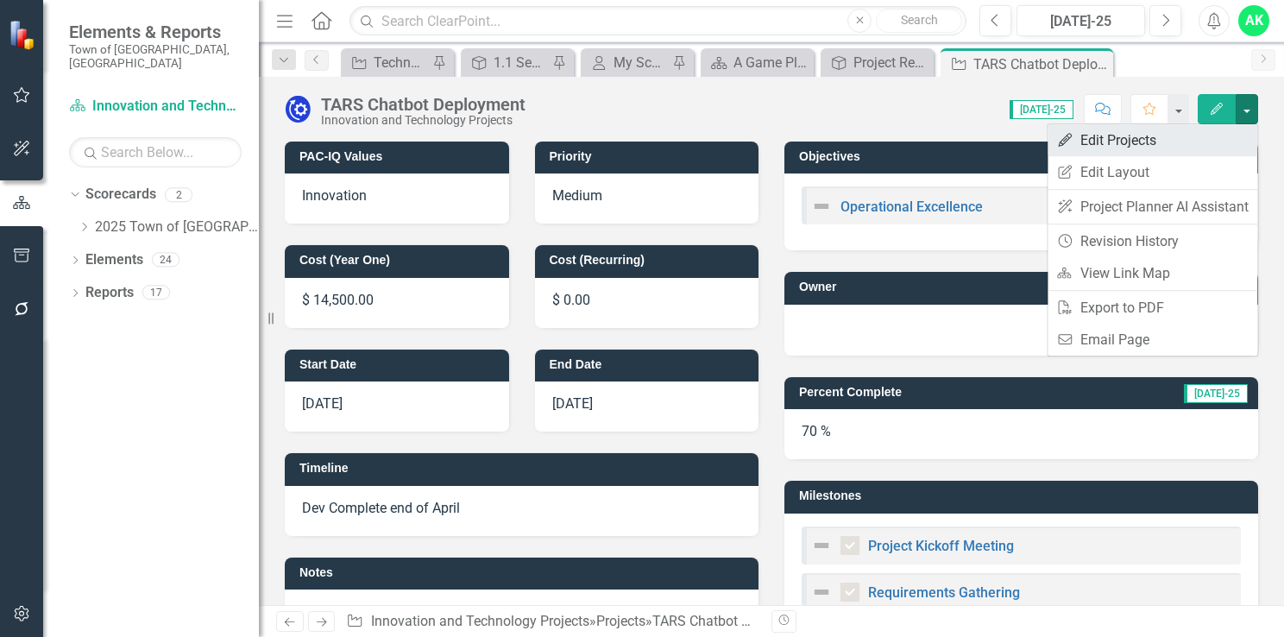
click at [1170, 148] on link "Edit Edit Projects" at bounding box center [1152, 140] width 210 height 32
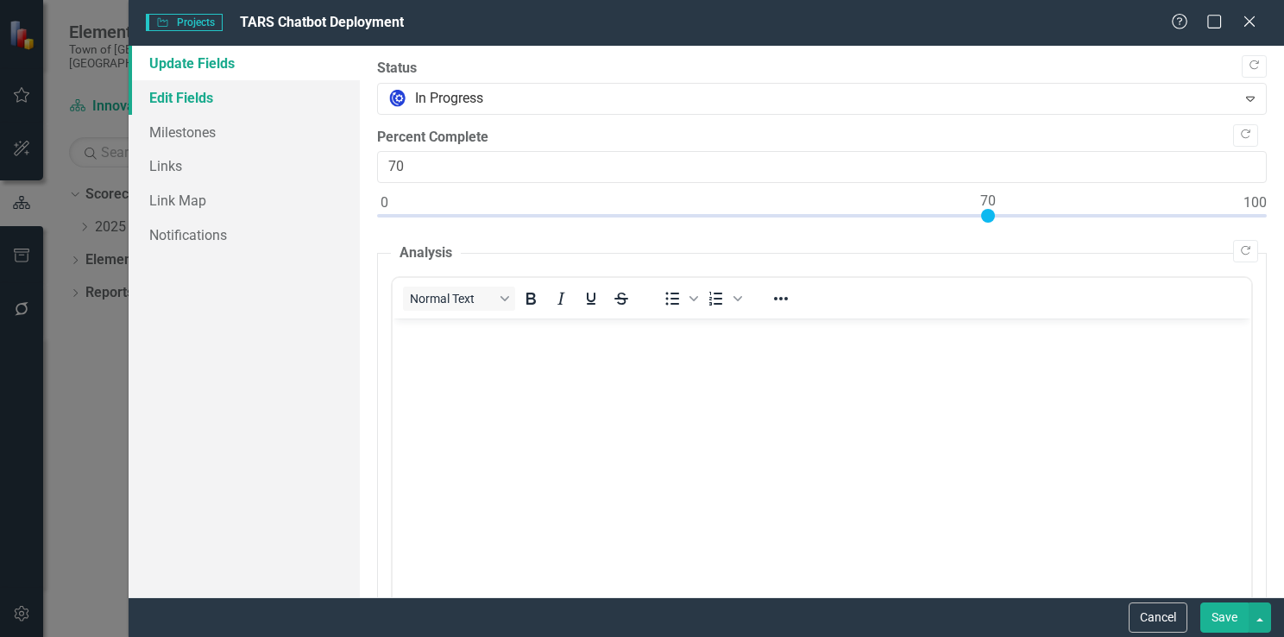
click at [218, 97] on link "Edit Fields" at bounding box center [244, 97] width 231 height 35
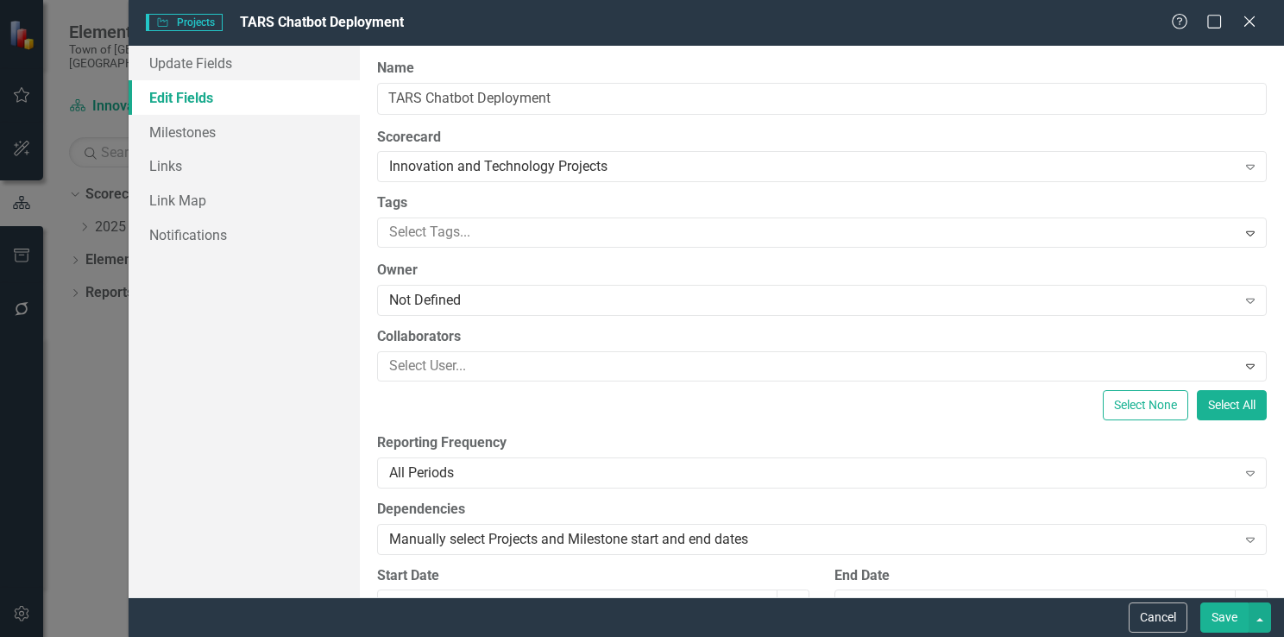
click at [578, 316] on div "ClearPoint Can Do More! How ClearPoint Can Help Close Enterprise plans can auto…" at bounding box center [822, 321] width 924 height 551
click at [578, 303] on div "Not Defined" at bounding box center [812, 301] width 847 height 20
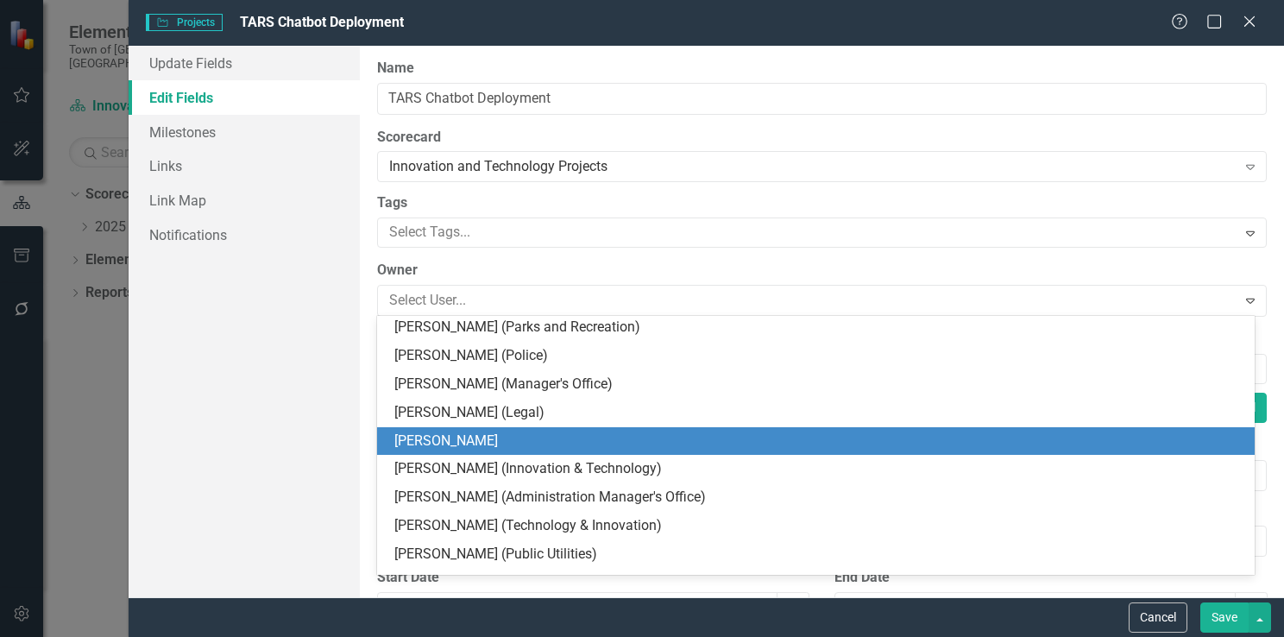
scroll to position [259, 0]
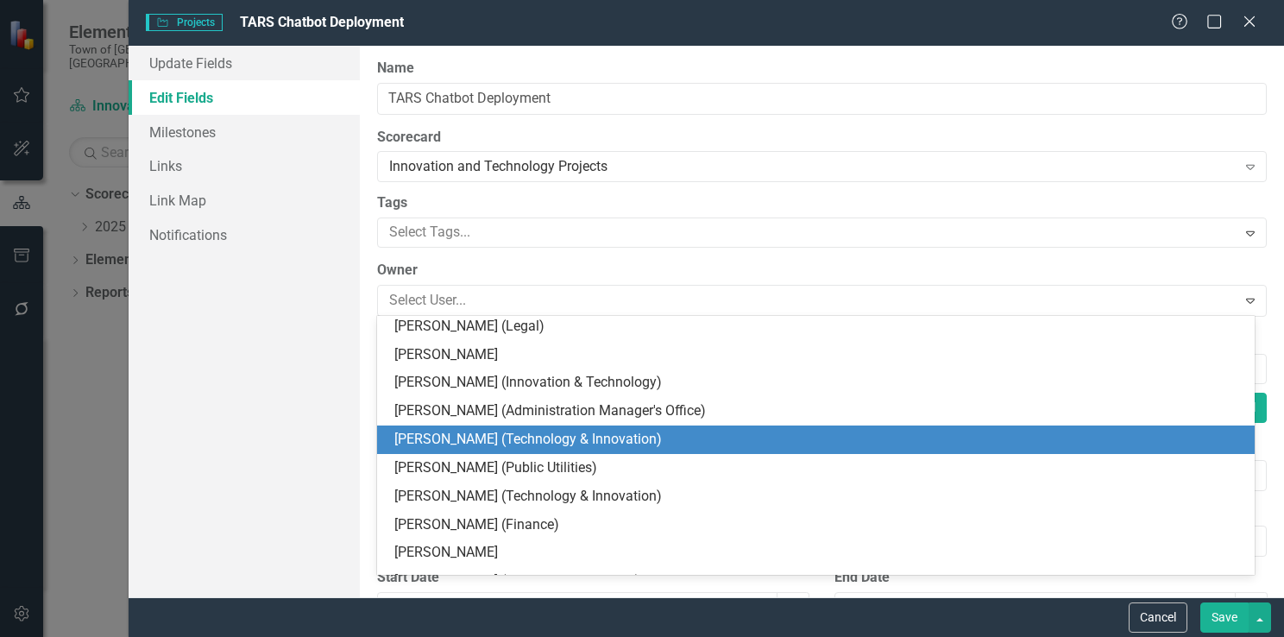
click at [478, 444] on div "[PERSON_NAME] (Technology & Innovation)" at bounding box center [819, 440] width 850 height 20
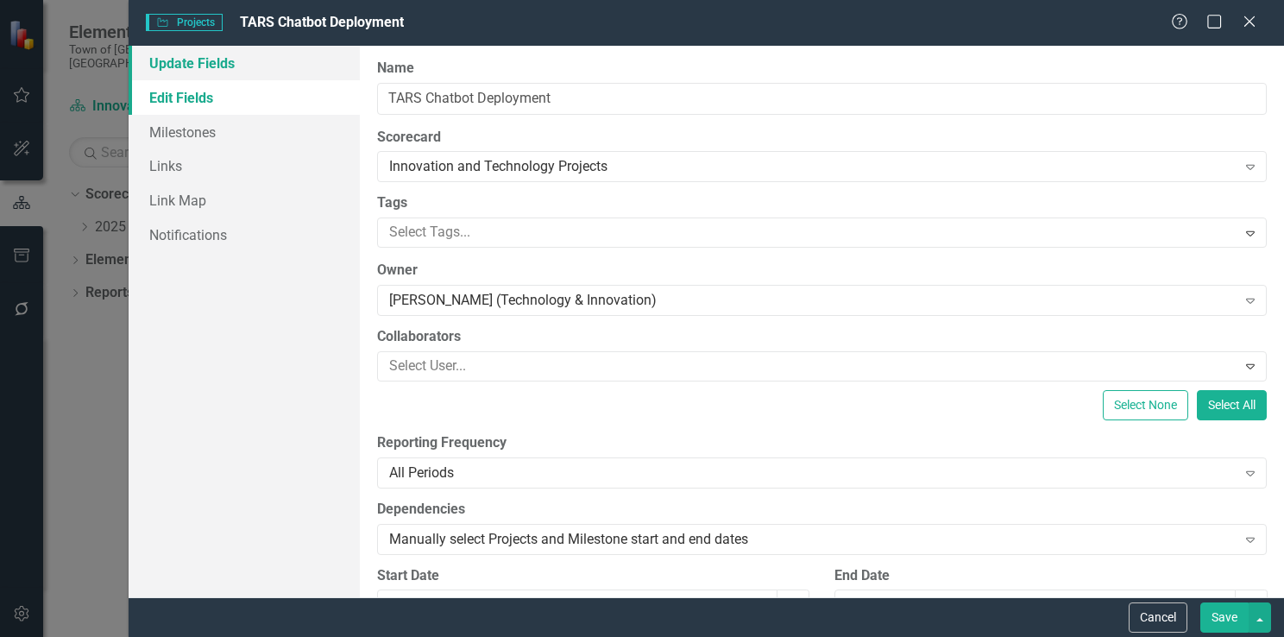
click at [225, 65] on link "Update Fields" at bounding box center [244, 63] width 231 height 35
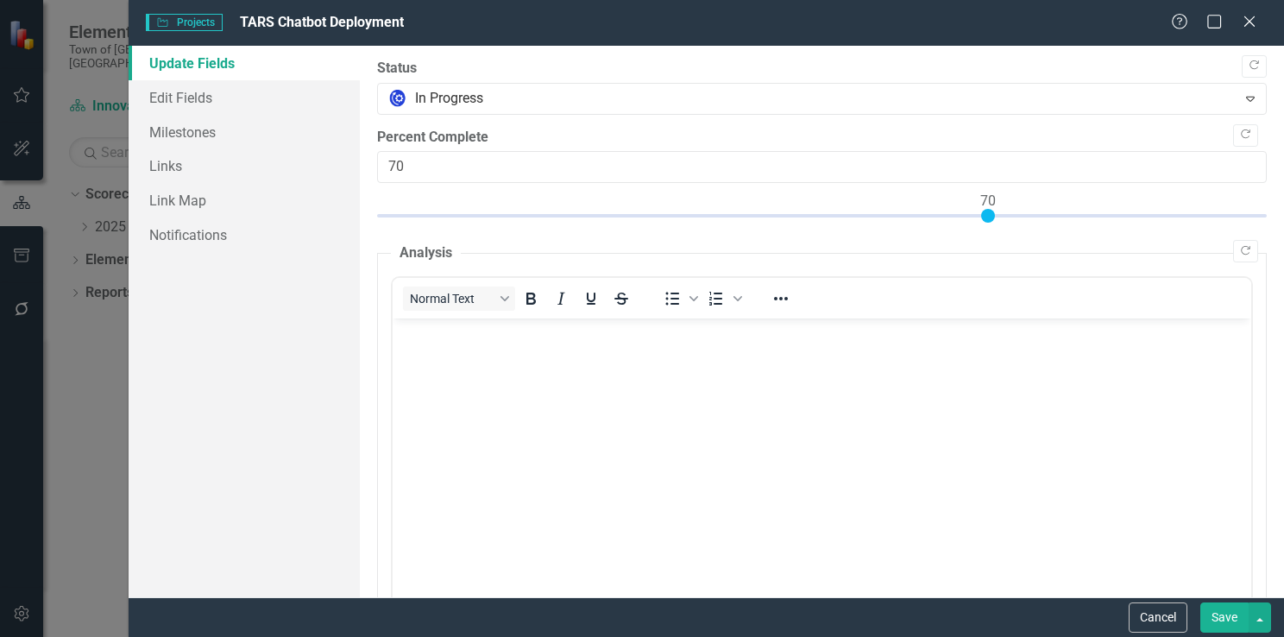
click at [1227, 619] on button "Save" at bounding box center [1224, 617] width 48 height 30
checkbox input "false"
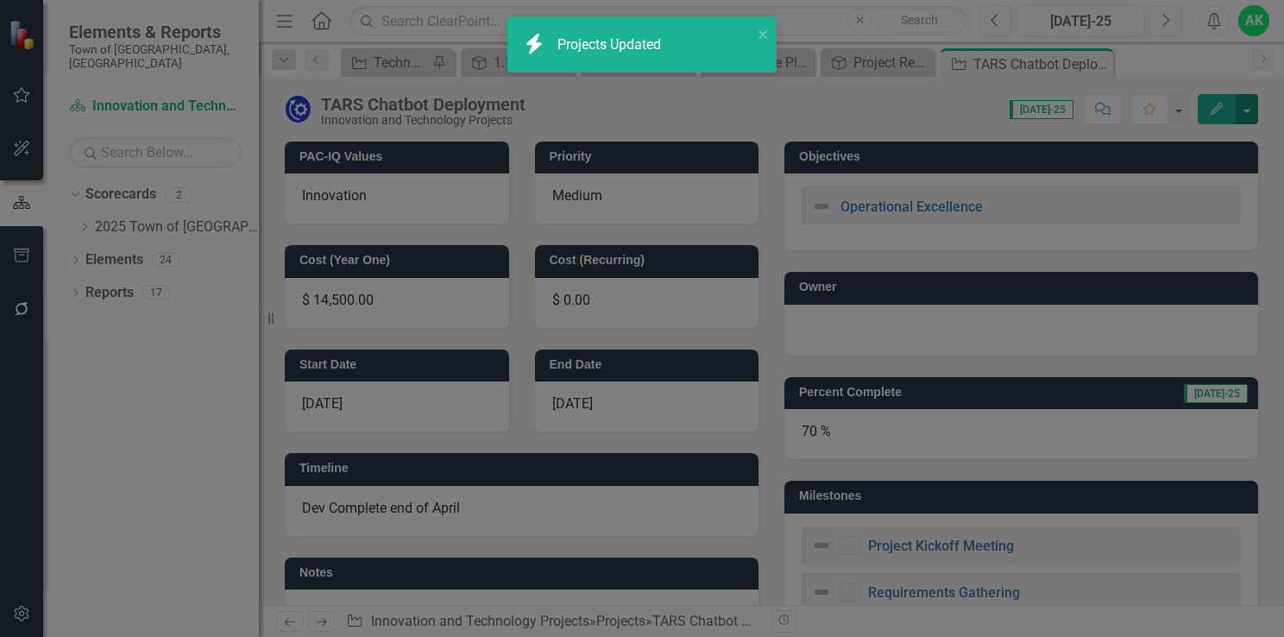
checkbox input "true"
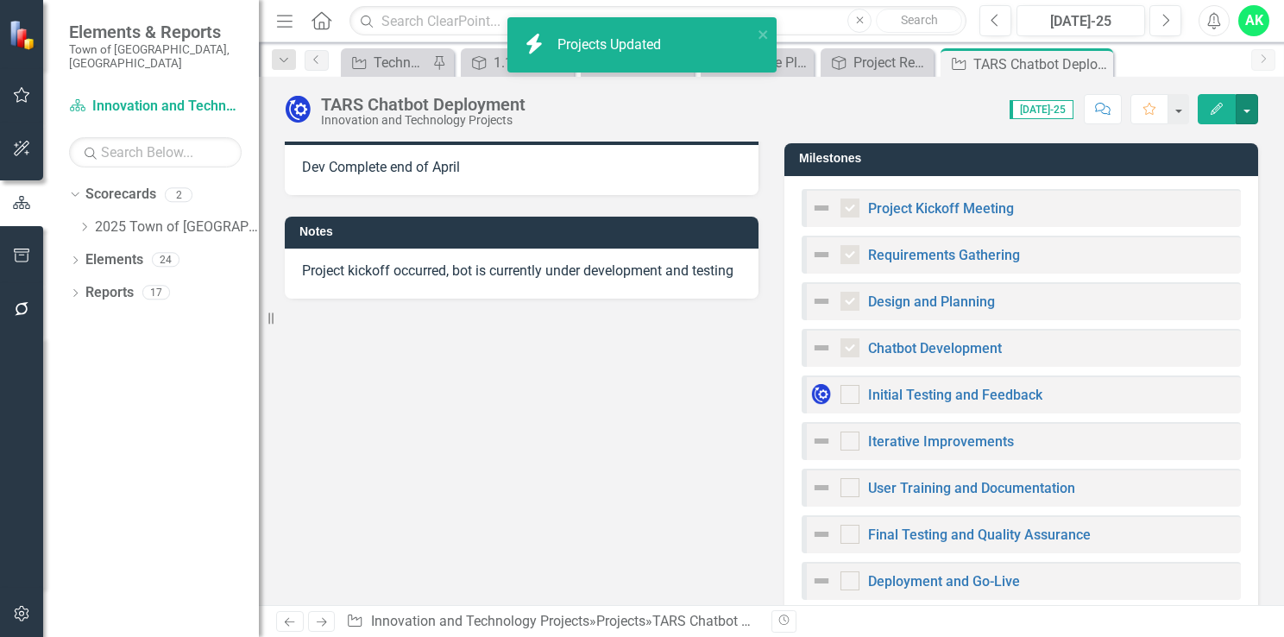
scroll to position [345, 0]
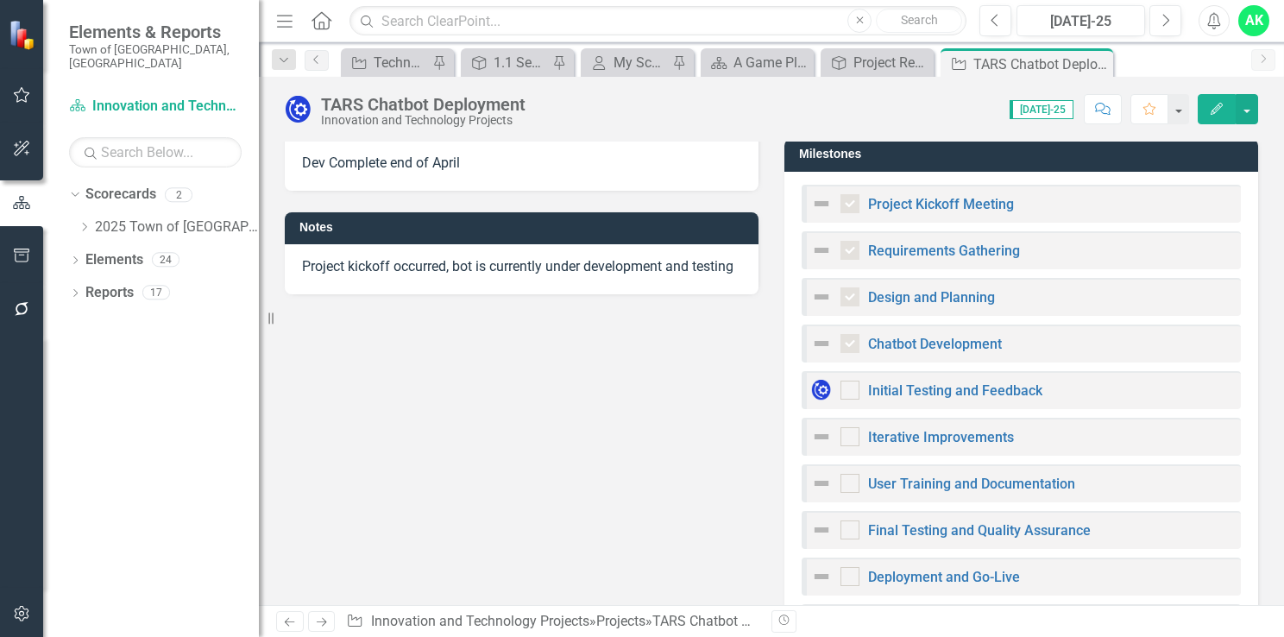
click at [0, 0] on icon "Close" at bounding box center [0, 0] width 0 height 0
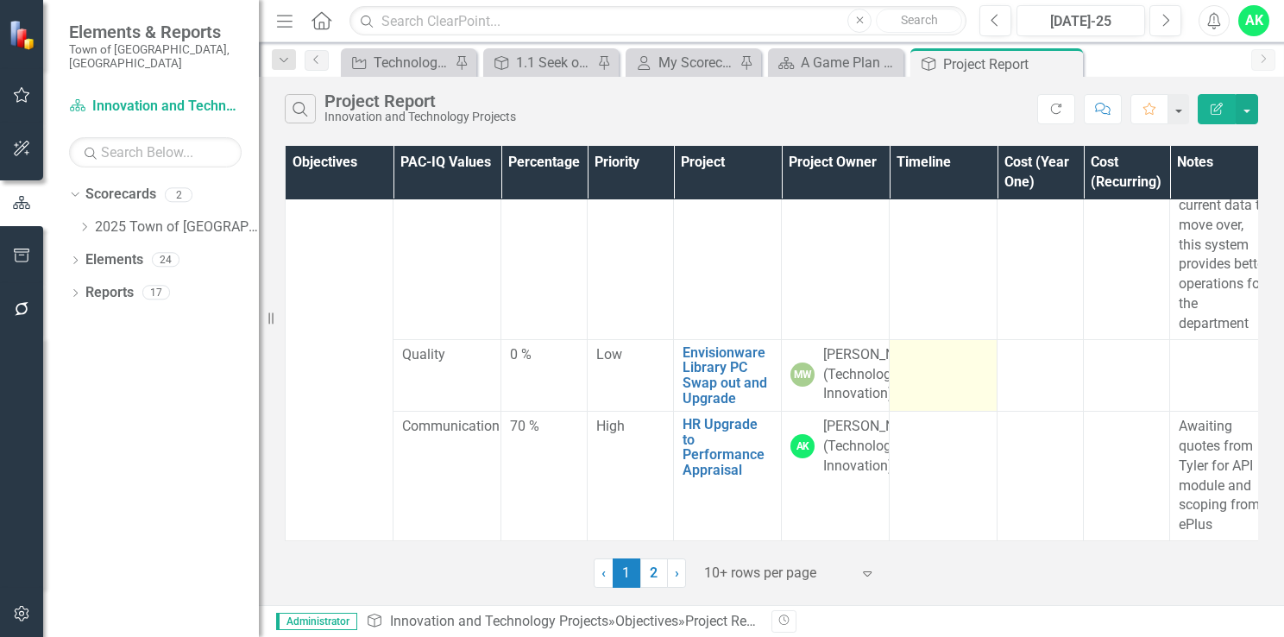
scroll to position [2405, 0]
